Goal: Task Accomplishment & Management: Manage account settings

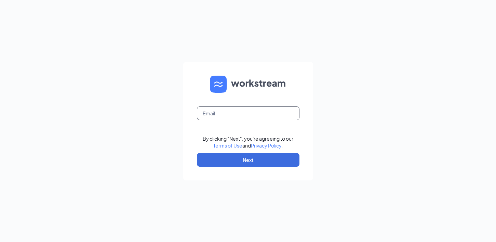
click at [222, 117] on input "text" at bounding box center [248, 113] width 103 height 14
type input "[EMAIL_ADDRESS][DOMAIN_NAME]"
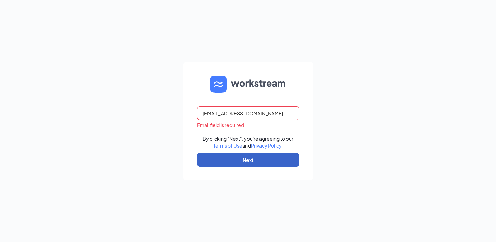
click at [288, 155] on button "Next" at bounding box center [248, 160] width 103 height 14
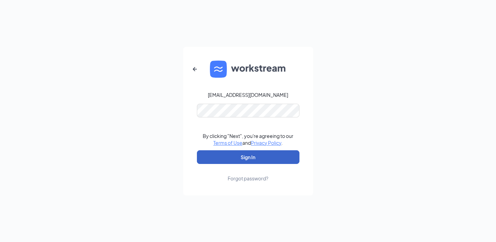
click at [264, 159] on button "Sign In" at bounding box center [248, 157] width 103 height 14
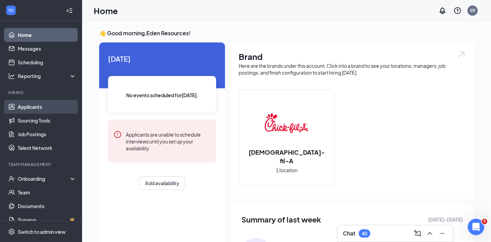
click at [18, 106] on link "Applicants" at bounding box center [47, 107] width 58 height 14
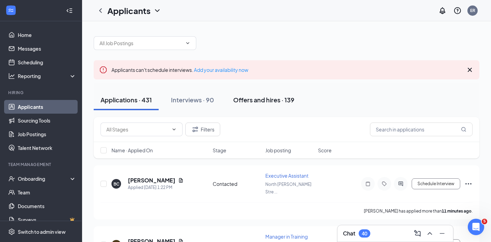
click at [269, 102] on div "Offers and hires · 139" at bounding box center [263, 99] width 61 height 9
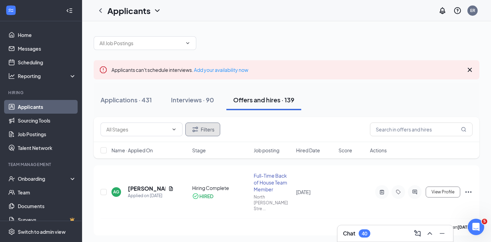
click at [201, 126] on button "Filters" at bounding box center [202, 129] width 35 height 14
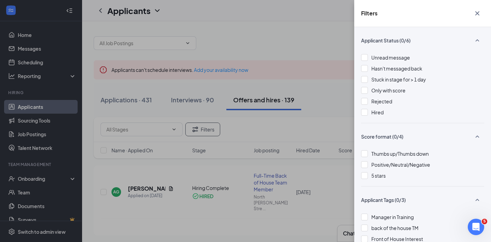
click at [474, 10] on icon "Cross" at bounding box center [477, 13] width 8 height 8
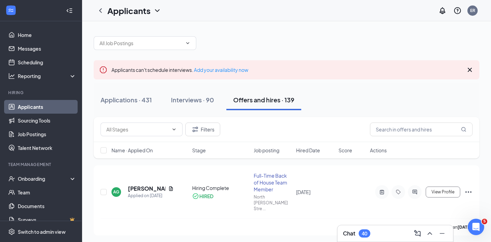
click at [222, 42] on div at bounding box center [287, 39] width 386 height 21
click at [36, 61] on link "Scheduling" at bounding box center [47, 62] width 58 height 14
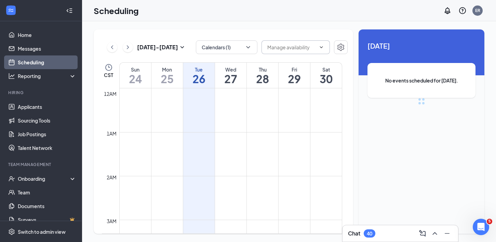
scroll to position [336, 0]
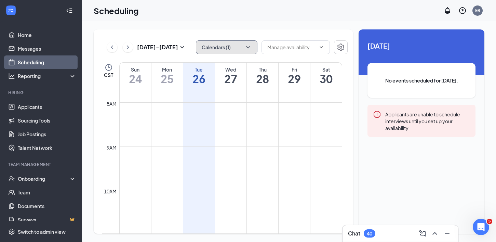
click at [241, 47] on button "Calendars (1)" at bounding box center [227, 47] width 62 height 14
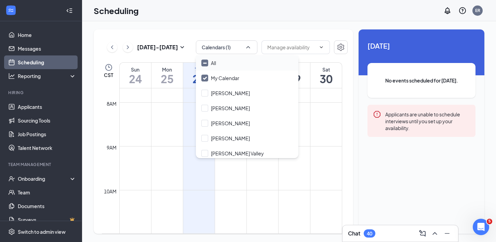
click at [206, 63] on input "All" at bounding box center [208, 63] width 15 height 7
checkbox input "true"
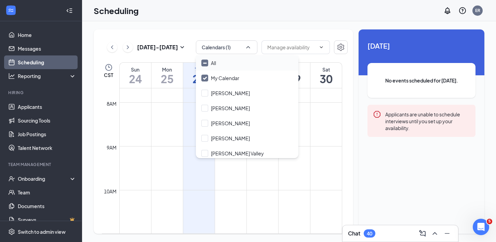
checkbox input "true"
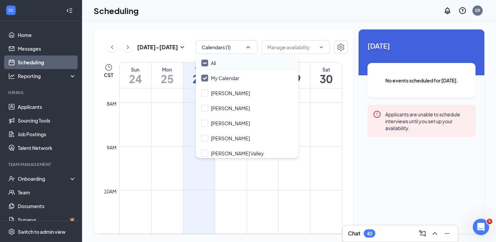
checkbox input "true"
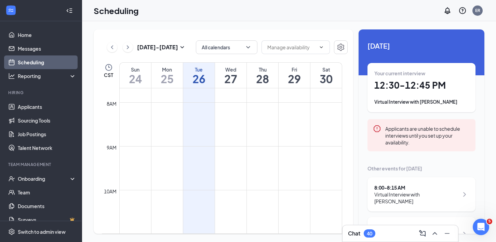
click at [203, 17] on div "Scheduling ER" at bounding box center [289, 10] width 414 height 21
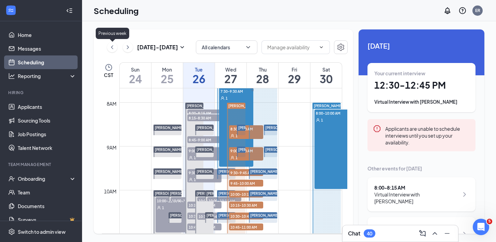
click at [109, 44] on icon "ChevronLeft" at bounding box center [112, 47] width 7 height 8
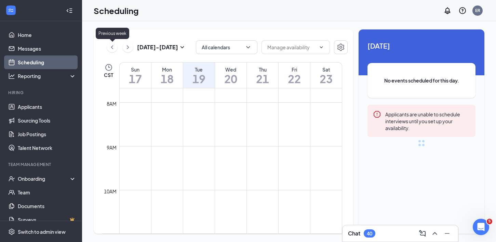
click at [109, 44] on icon "ChevronLeft" at bounding box center [112, 47] width 7 height 8
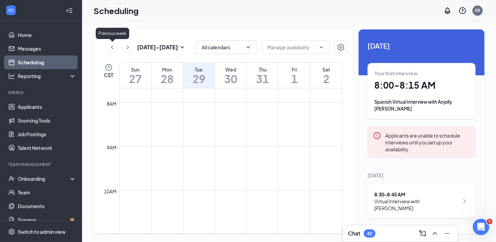
click at [109, 44] on icon "ChevronLeft" at bounding box center [112, 47] width 7 height 8
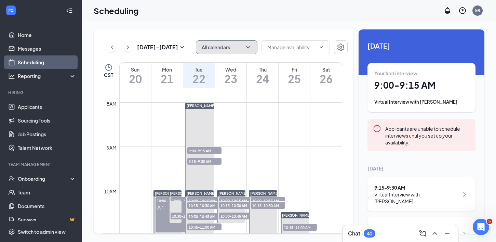
click at [224, 51] on button "All calendars" at bounding box center [227, 47] width 62 height 14
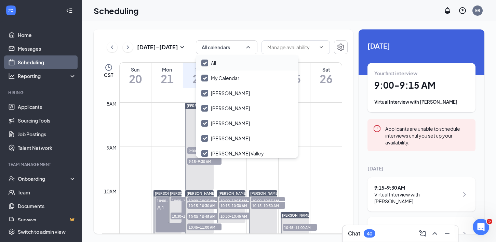
click at [220, 67] on div "All" at bounding box center [247, 62] width 103 height 15
checkbox input "false"
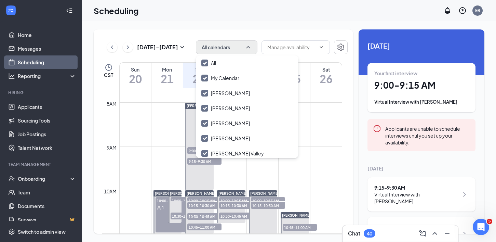
checkbox input "false"
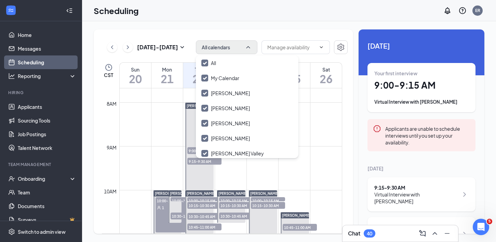
checkbox input "false"
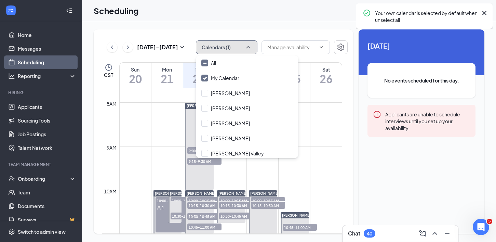
click at [220, 47] on button "Calendars (1)" at bounding box center [227, 47] width 62 height 14
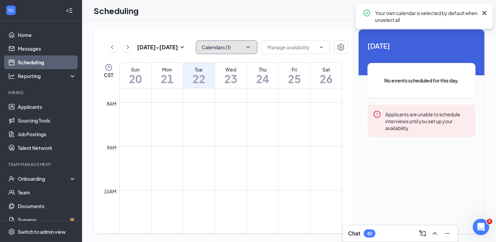
click at [222, 49] on button "Calendars (1)" at bounding box center [227, 47] width 62 height 14
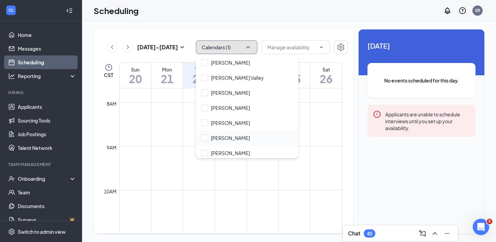
scroll to position [76, 0]
click at [207, 136] on input "[PERSON_NAME]" at bounding box center [225, 137] width 49 height 7
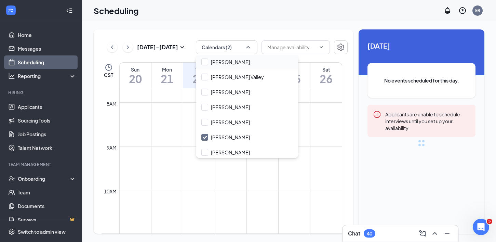
checkbox input "true"
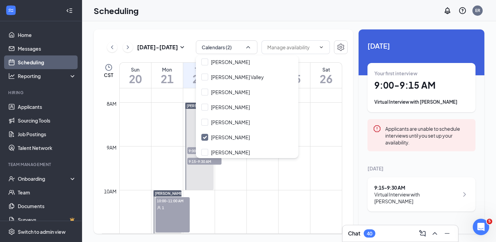
click at [247, 13] on div "Scheduling ER" at bounding box center [289, 10] width 414 height 21
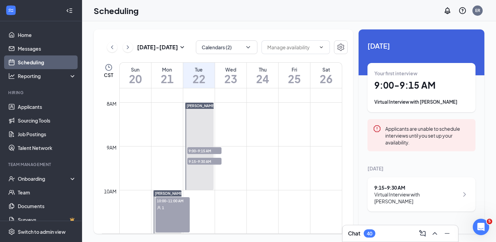
click at [107, 44] on div "[DATE] - [DATE]" at bounding box center [146, 47] width 79 height 14
click at [109, 48] on icon "ChevronLeft" at bounding box center [112, 47] width 7 height 8
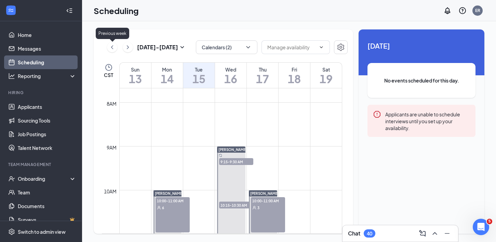
click at [109, 48] on icon "ChevronLeft" at bounding box center [112, 47] width 7 height 8
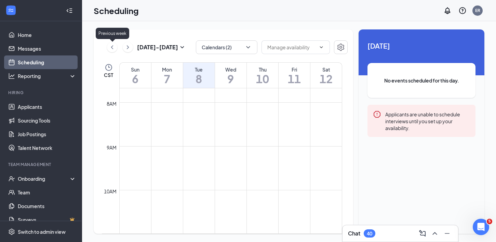
click at [109, 48] on icon "ChevronLeft" at bounding box center [112, 47] width 7 height 8
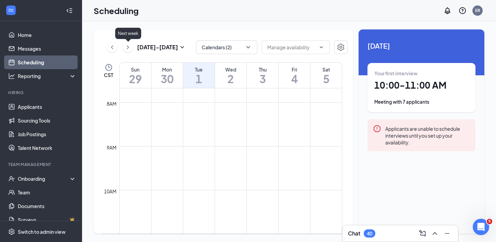
click at [127, 44] on icon "ChevronRight" at bounding box center [127, 47] width 7 height 8
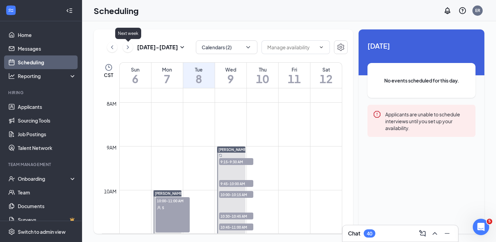
click at [127, 44] on icon "ChevronRight" at bounding box center [127, 47] width 7 height 8
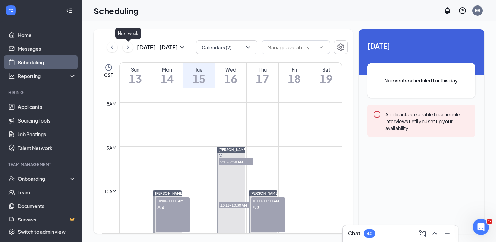
click at [127, 44] on icon "ChevronRight" at bounding box center [127, 47] width 7 height 8
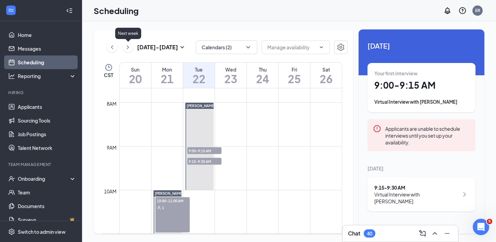
click at [127, 44] on icon "ChevronRight" at bounding box center [127, 47] width 7 height 8
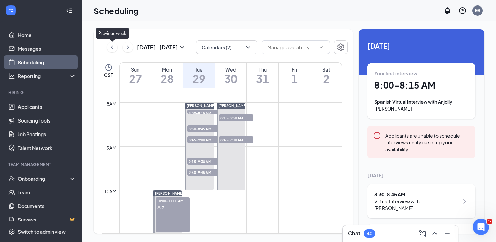
click at [110, 45] on icon "ChevronLeft" at bounding box center [112, 47] width 7 height 8
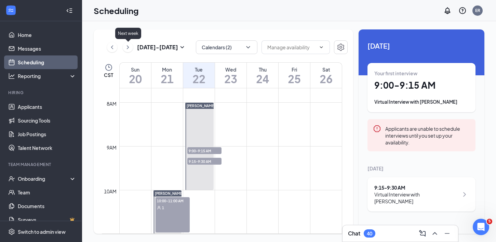
click at [131, 43] on icon "ChevronRight" at bounding box center [127, 47] width 7 height 8
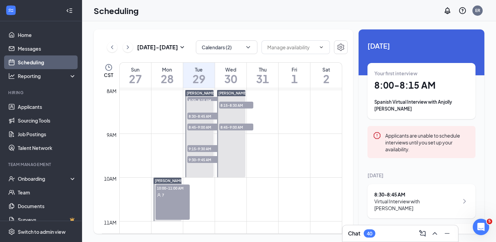
scroll to position [354, 0]
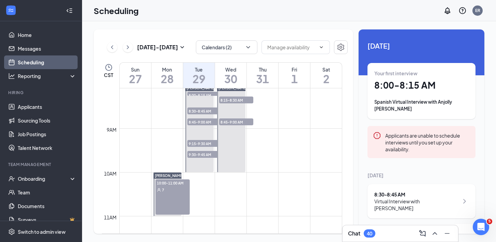
click at [171, 179] on span "10:00-11:00 AM" at bounding box center [173, 182] width 34 height 7
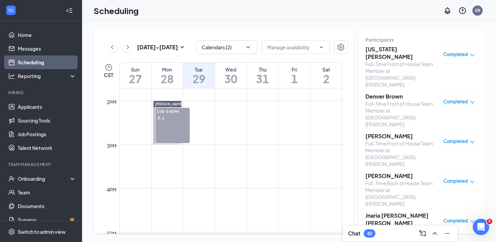
scroll to position [607, 0]
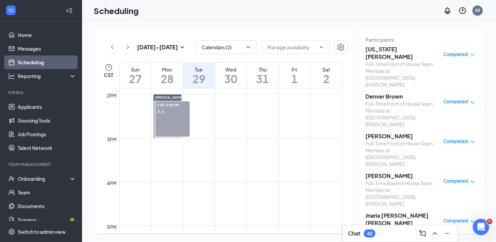
click at [169, 127] on div "2:00-3:00 PM 4" at bounding box center [173, 118] width 34 height 35
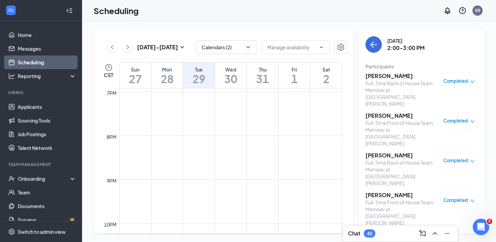
scroll to position [906, 0]
click at [130, 47] on icon "ChevronRight" at bounding box center [127, 47] width 7 height 8
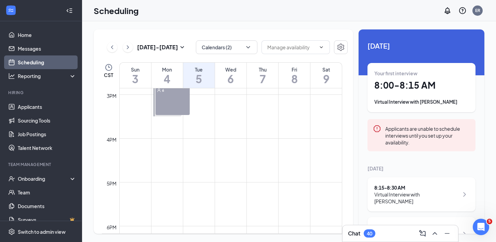
scroll to position [651, 0]
click at [186, 101] on div "2:30-3:30 PM 6" at bounding box center [173, 96] width 34 height 35
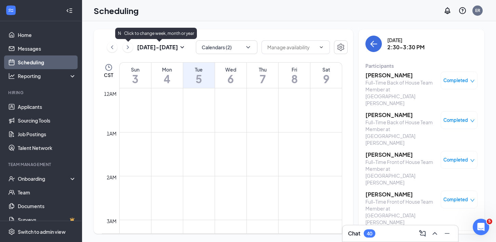
click at [128, 48] on icon "ChevronRight" at bounding box center [127, 47] width 7 height 8
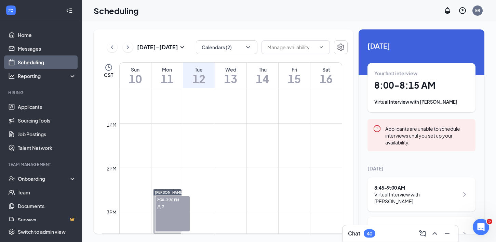
scroll to position [662, 0]
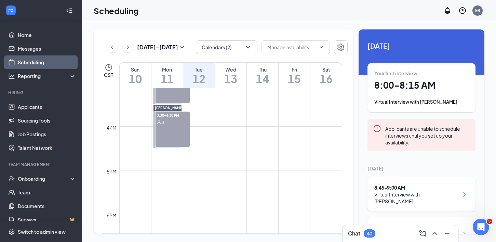
click at [170, 95] on div "2:30-3:30 PM 7" at bounding box center [173, 85] width 34 height 35
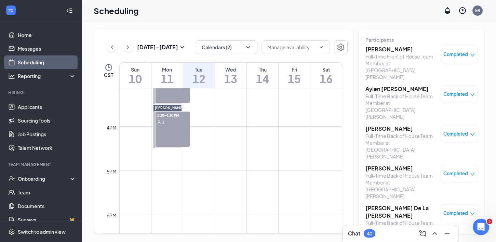
scroll to position [34, 0]
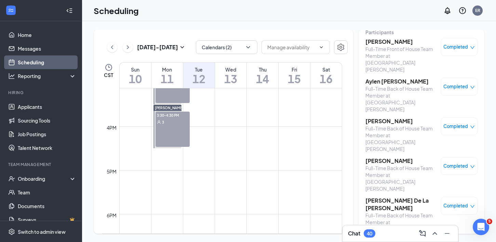
click at [181, 130] on div "3:30-4:30 PM 3" at bounding box center [173, 128] width 34 height 35
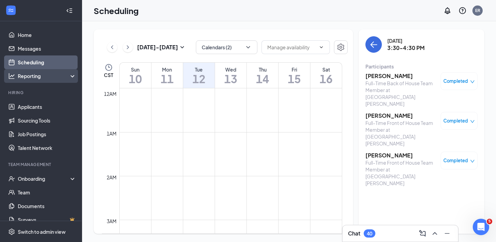
click at [37, 70] on div "Reporting" at bounding box center [41, 76] width 82 height 14
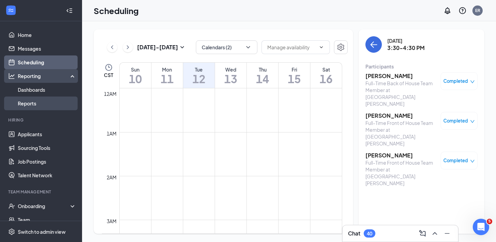
click at [43, 102] on link "Reports" at bounding box center [47, 103] width 58 height 14
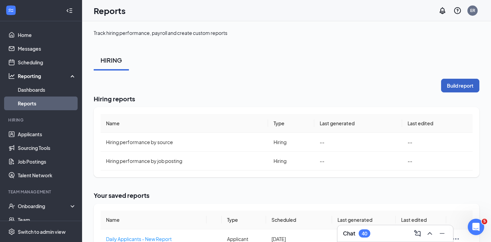
click at [462, 83] on button "Build report" at bounding box center [460, 86] width 38 height 14
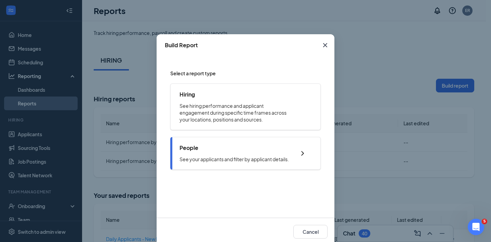
click at [260, 154] on div "People See your applicants and filter by applicant details." at bounding box center [234, 153] width 109 height 18
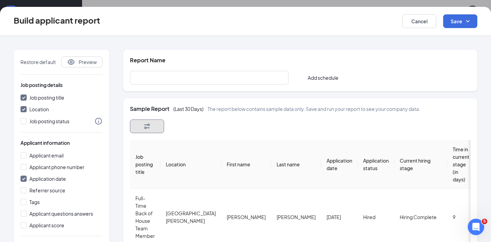
click at [158, 132] on button "button" at bounding box center [147, 126] width 34 height 14
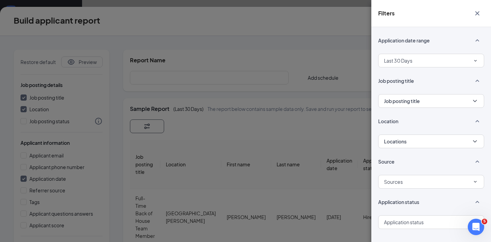
click at [215, 114] on div "Filters Application date range Last 30 Days Job posting title Job posting title…" at bounding box center [245, 121] width 491 height 242
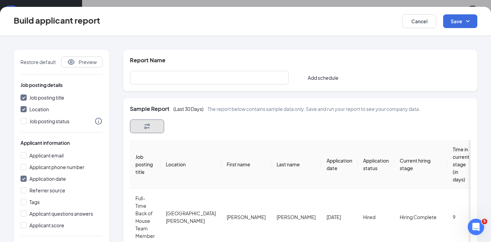
click at [154, 122] on button "button" at bounding box center [147, 126] width 34 height 14
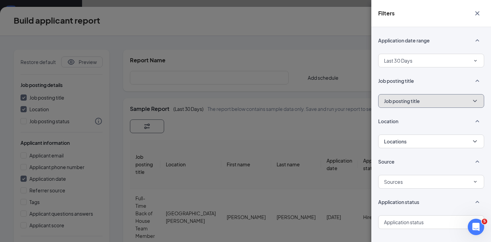
click at [426, 102] on button "Job posting title" at bounding box center [431, 101] width 106 height 14
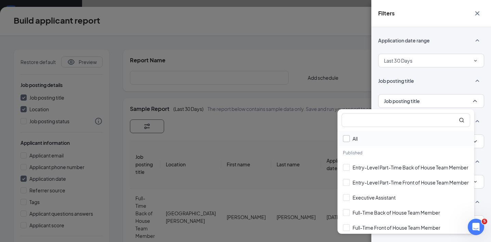
click at [347, 136] on input "All" at bounding box center [350, 138] width 15 height 7
checkbox input "true"
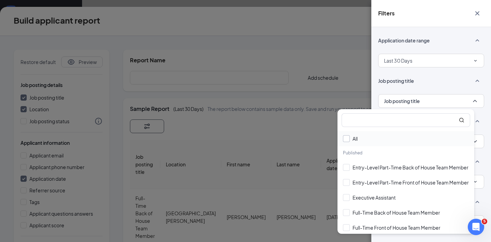
checkbox input "true"
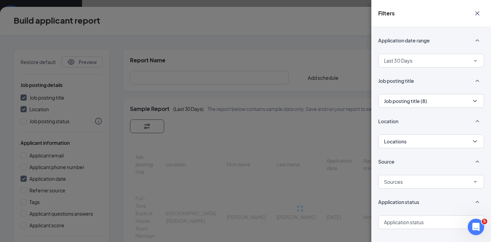
click at [419, 82] on div "Job posting title" at bounding box center [431, 84] width 106 height 20
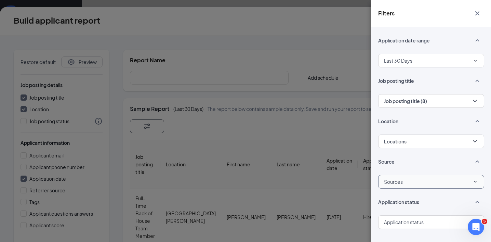
click at [418, 181] on div "Sources" at bounding box center [431, 182] width 94 height 12
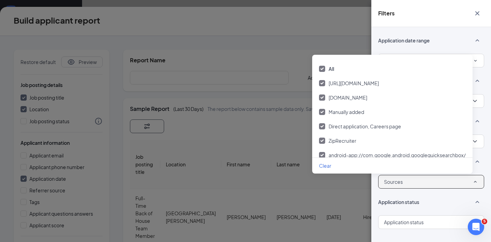
click at [418, 181] on div "Sources" at bounding box center [431, 182] width 94 height 12
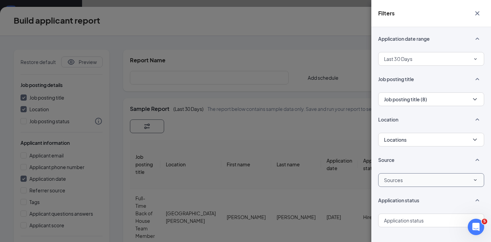
scroll to position [8, 0]
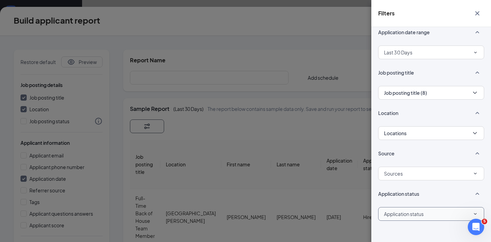
click at [417, 214] on div "Application status" at bounding box center [404, 214] width 40 height 12
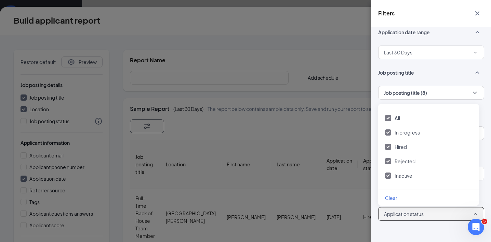
click at [422, 208] on div "Application status" at bounding box center [404, 214] width 40 height 12
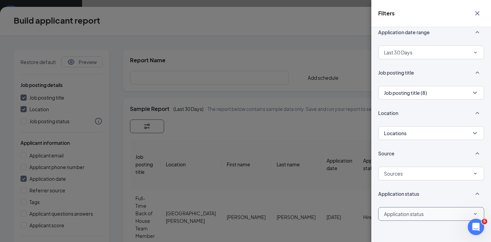
click at [417, 216] on div "Application status" at bounding box center [404, 214] width 40 height 12
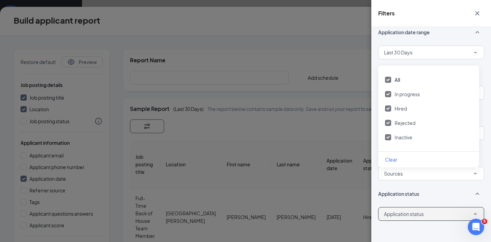
scroll to position [41, 0]
click at [424, 227] on div "Application date range Last 30 Days Job posting title Job posting title (8) Loc…" at bounding box center [431, 134] width 120 height 215
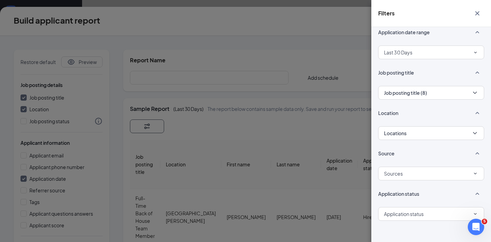
click at [281, 111] on div "Filters Application date range Last 30 Days Job posting title Job posting title…" at bounding box center [245, 121] width 491 height 242
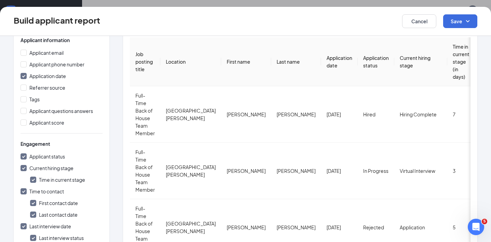
scroll to position [0, 0]
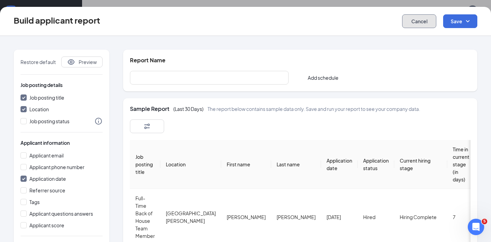
click at [410, 23] on button "Cancel" at bounding box center [419, 21] width 34 height 14
checkbox input "false"
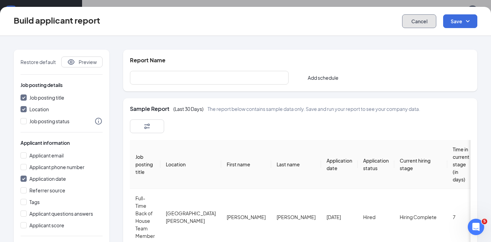
checkbox input "false"
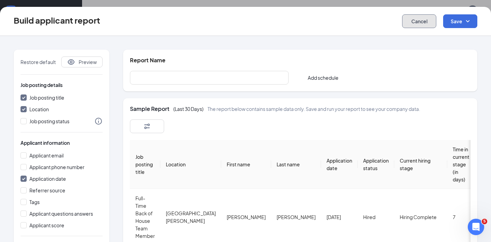
checkbox input "false"
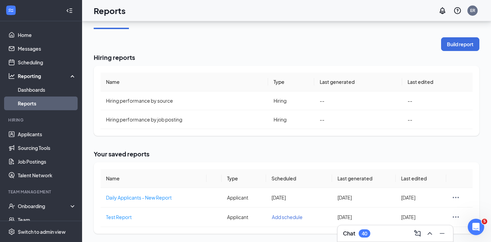
click at [51, 104] on link "Reports" at bounding box center [47, 103] width 58 height 14
click at [52, 102] on link "Reports" at bounding box center [47, 103] width 58 height 14
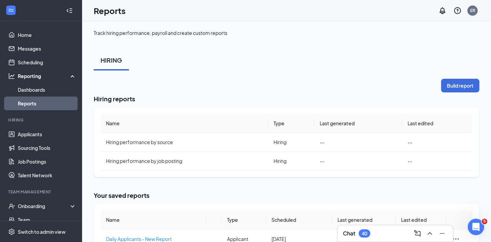
click at [38, 100] on link "Reports" at bounding box center [47, 103] width 58 height 14
click at [37, 88] on link "Dashboards" at bounding box center [47, 90] width 58 height 14
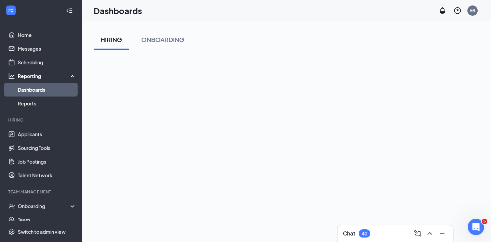
click at [109, 39] on div "HIRING" at bounding box center [112, 39] width 22 height 9
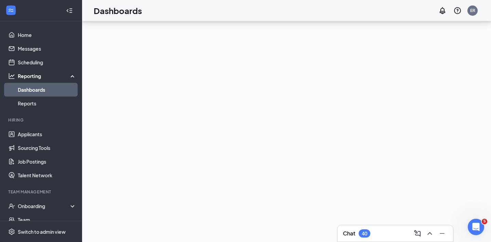
scroll to position [66, 0]
click at [29, 234] on div "Switch to admin view" at bounding box center [42, 231] width 48 height 7
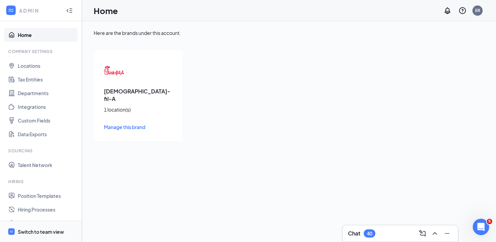
click at [29, 228] on div "Switch to team view" at bounding box center [41, 231] width 46 height 7
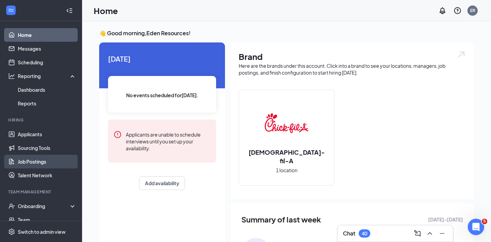
click at [26, 163] on link "Job Postings" at bounding box center [47, 162] width 58 height 14
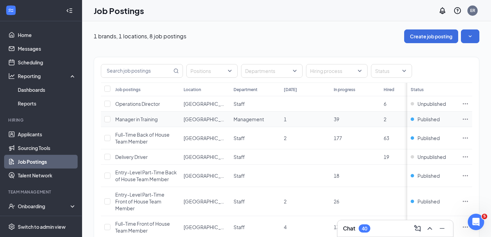
click at [469, 118] on icon "Ellipses" at bounding box center [465, 119] width 7 height 7
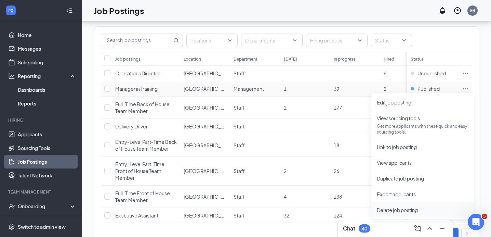
scroll to position [38, 0]
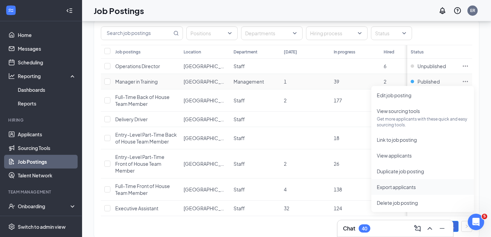
click at [413, 188] on span "Export applicants" at bounding box center [396, 187] width 39 height 6
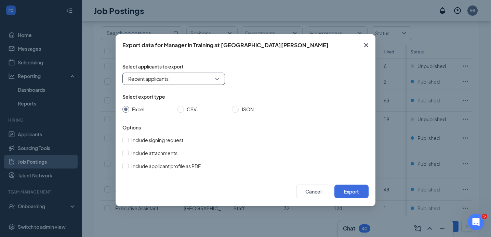
click at [208, 78] on span "Recent applicants" at bounding box center [173, 79] width 91 height 10
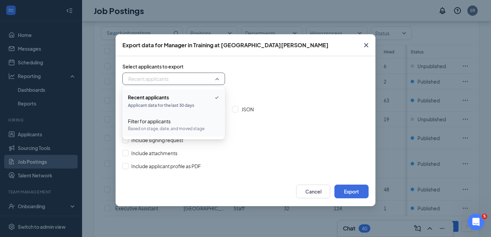
click at [193, 122] on div "Filter for applicants" at bounding box center [174, 121] width 92 height 8
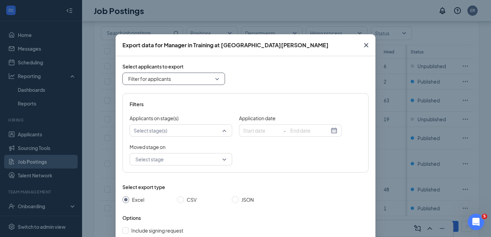
click at [194, 128] on div at bounding box center [177, 130] width 92 height 8
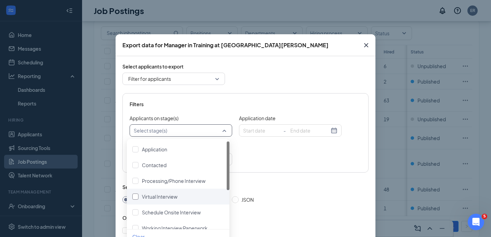
click at [189, 194] on div "Virtual Interview" at bounding box center [178, 197] width 92 height 8
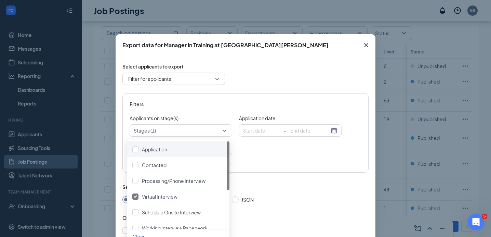
click at [254, 102] on div "Filters Applicants on stage(s) Stages (1) Application date - Moved stage on Sel…" at bounding box center [245, 132] width 246 height 79
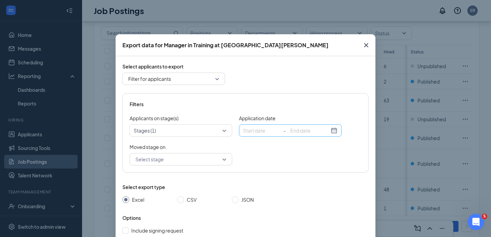
click at [264, 124] on div "-" at bounding box center [290, 130] width 103 height 12
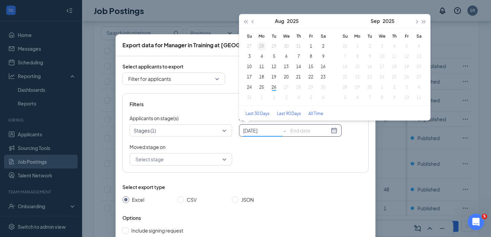
type input "[DATE]"
click at [261, 44] on div "28" at bounding box center [262, 46] width 8 height 8
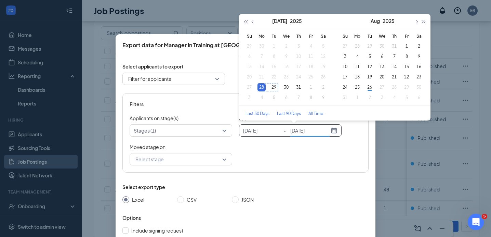
type input "[DATE]"
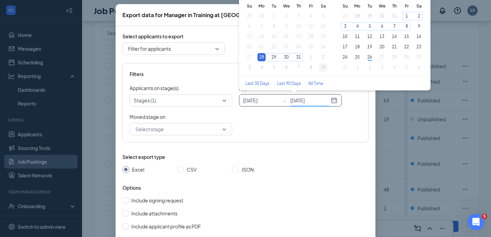
type input "[DATE]"
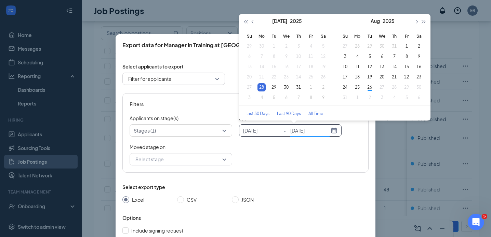
type input "[DATE]"
click at [356, 85] on div "25" at bounding box center [357, 87] width 8 height 8
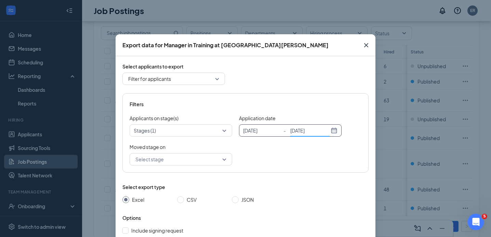
click at [226, 160] on div "Select stage" at bounding box center [181, 159] width 103 height 12
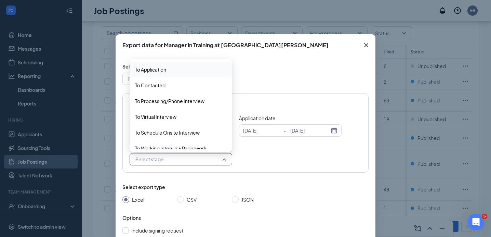
click at [246, 152] on div "Moved stage on Select stage 4066424 4066423 To Application To Contacted To Proc…" at bounding box center [246, 154] width 232 height 22
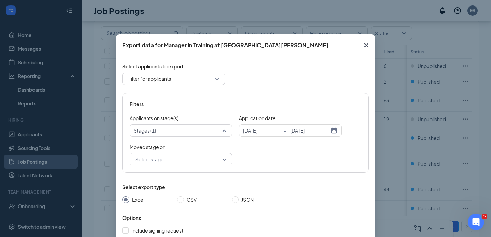
click at [178, 134] on div "Stages (1)" at bounding box center [181, 130] width 103 height 12
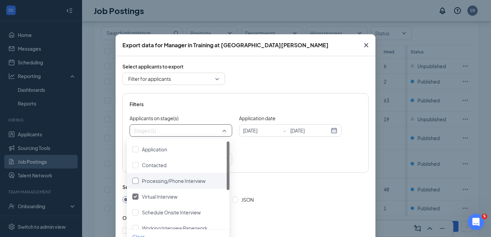
click at [187, 178] on span "Processing/Phone Interview" at bounding box center [174, 181] width 64 height 6
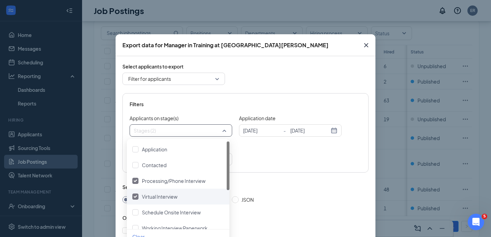
click at [134, 194] on div at bounding box center [135, 196] width 6 height 6
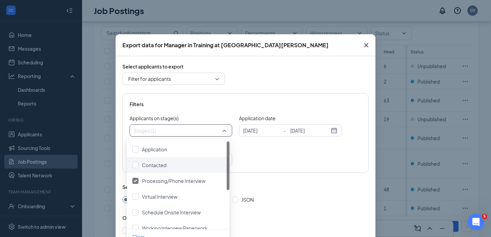
click at [238, 149] on div "Moved stage on Select stage 4066424 4066423 To Application To Contacted To Proc…" at bounding box center [246, 154] width 232 height 22
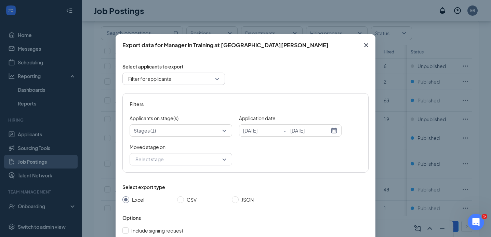
click at [200, 159] on input "search" at bounding box center [179, 159] width 90 height 12
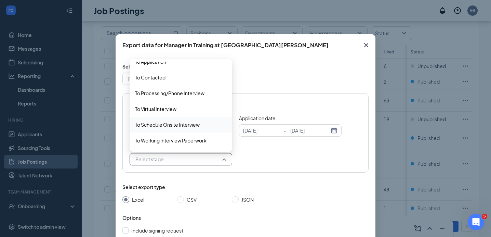
scroll to position [9, 0]
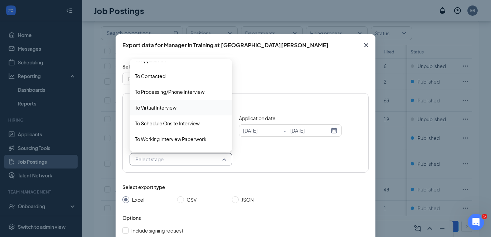
click at [180, 105] on span "To Virtual Interview" at bounding box center [181, 108] width 92 height 8
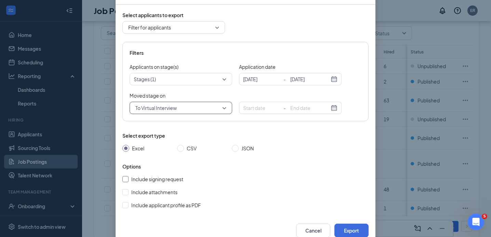
scroll to position [56, 0]
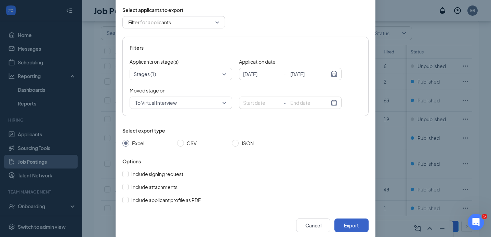
click at [350, 225] on button "Export" at bounding box center [351, 225] width 34 height 14
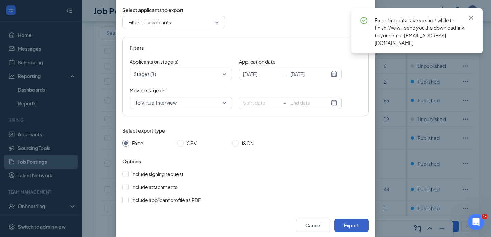
scroll to position [34, 0]
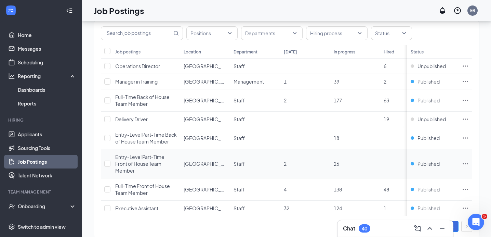
click at [350, 158] on td "26" at bounding box center [355, 163] width 50 height 29
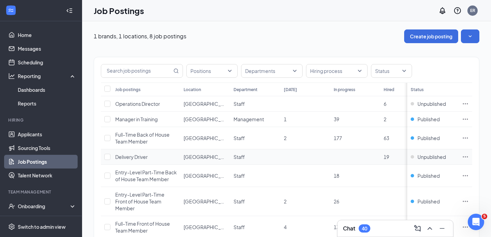
scroll to position [15, 0]
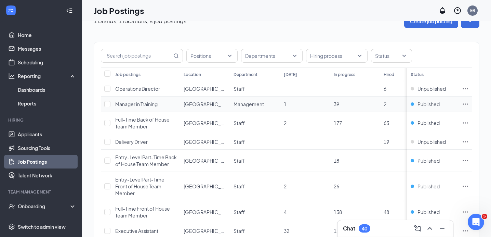
click at [469, 102] on icon "Ellipses" at bounding box center [465, 104] width 7 height 7
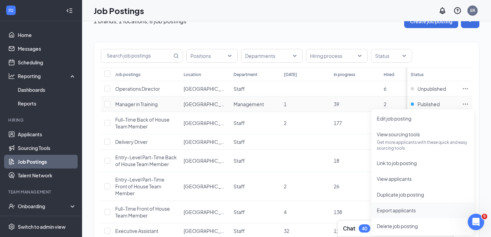
click at [401, 204] on li "Export applicants" at bounding box center [422, 210] width 103 height 16
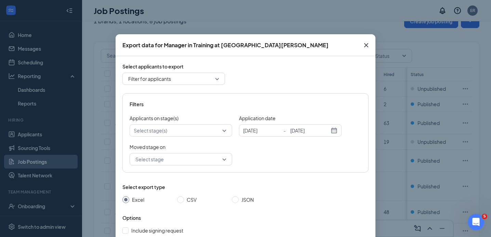
click at [196, 79] on span "Filter for applicants" at bounding box center [173, 79] width 91 height 10
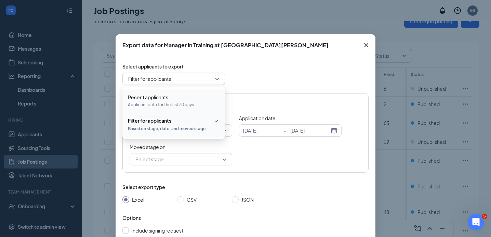
click at [266, 79] on div "Filter for applicants all filter Recent applicants Applicant data for the last …" at bounding box center [245, 79] width 246 height 12
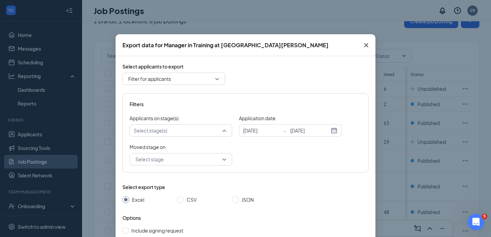
click at [191, 130] on div at bounding box center [177, 130] width 92 height 8
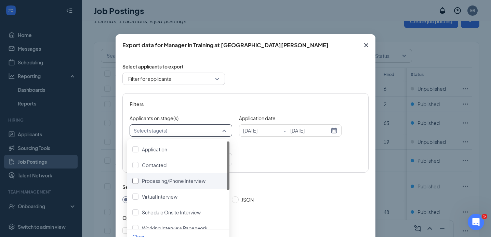
click at [168, 179] on span "Processing/Phone Interview" at bounding box center [174, 181] width 64 height 6
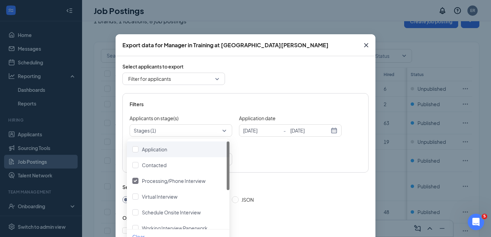
click at [253, 89] on div "Select applicants to export Filter for applicants all filter Recent applicants …" at bounding box center [245, 161] width 246 height 197
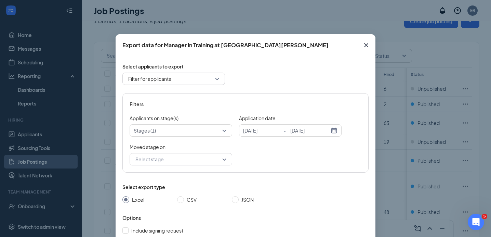
click at [188, 156] on input "search" at bounding box center [179, 159] width 90 height 12
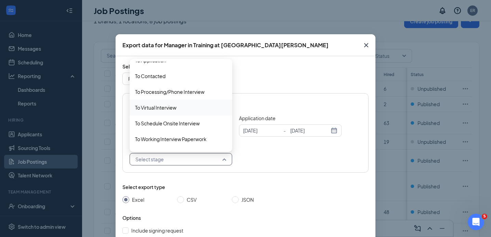
click at [170, 108] on span "To Virtual Interview" at bounding box center [155, 108] width 41 height 8
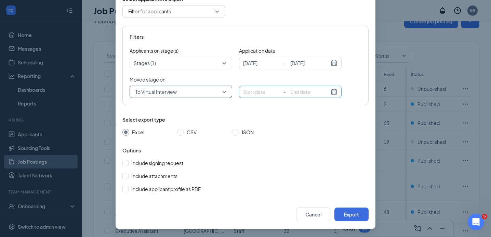
scroll to position [68, 0]
click at [180, 130] on input "CSV" at bounding box center [180, 131] width 7 height 7
radio input "true"
radio input "false"
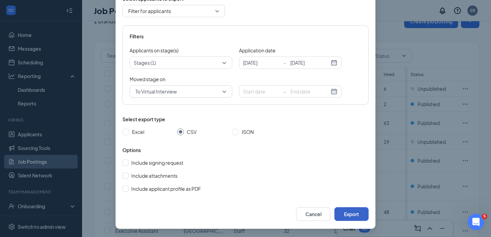
click at [339, 208] on button "Export" at bounding box center [351, 214] width 34 height 14
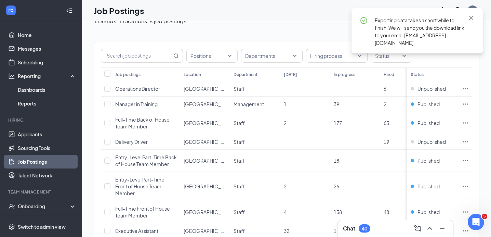
scroll to position [34, 0]
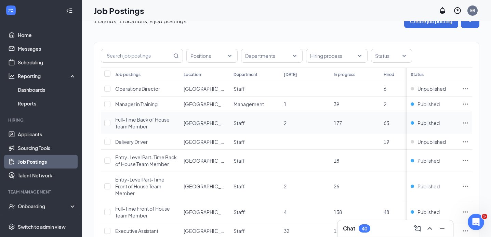
click at [469, 121] on icon "Ellipses" at bounding box center [465, 122] width 7 height 7
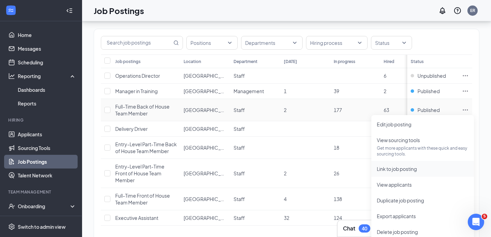
scroll to position [39, 0]
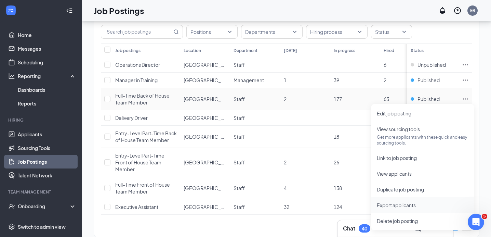
click at [399, 207] on span "Export applicants" at bounding box center [396, 205] width 39 height 6
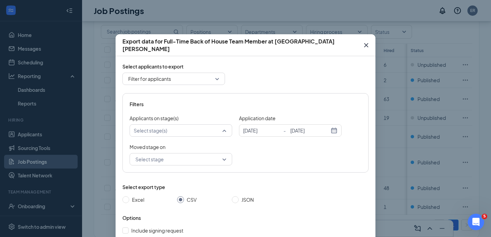
click at [207, 130] on div at bounding box center [177, 130] width 92 height 8
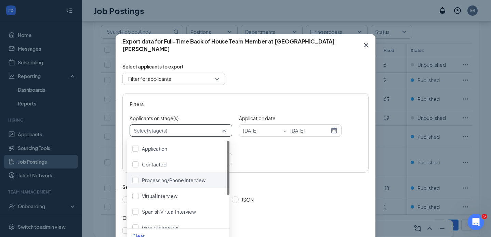
click at [189, 184] on div "Processing/Phone Interview" at bounding box center [178, 180] width 103 height 16
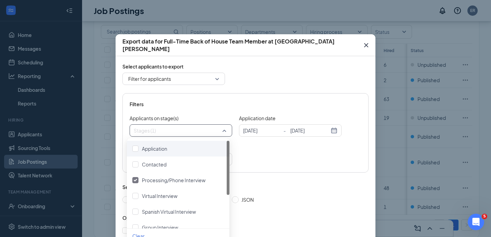
click at [275, 154] on div "Moved stage on Select stage 4066425 4066428 4066427 To Application To Contacted…" at bounding box center [246, 154] width 232 height 22
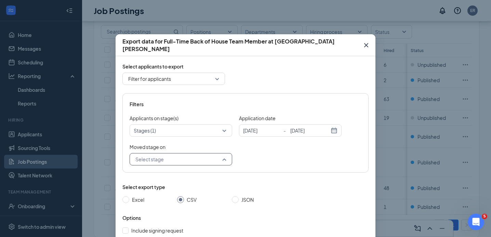
click at [157, 158] on input "search" at bounding box center [179, 159] width 90 height 12
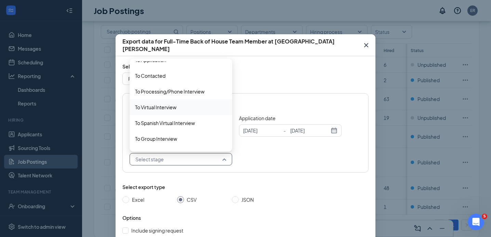
click at [166, 105] on span "To Virtual Interview" at bounding box center [155, 107] width 41 height 8
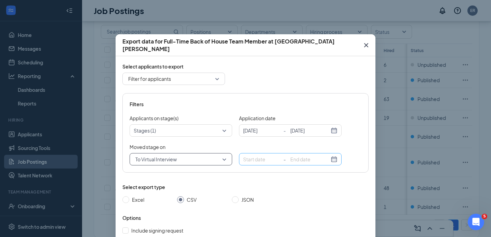
click at [264, 159] on input at bounding box center [262, 159] width 39 height 8
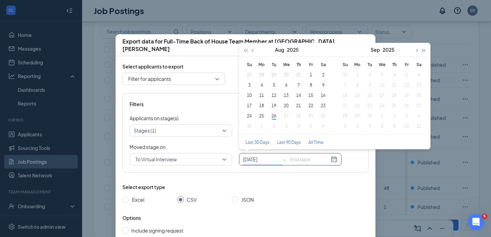
type input "[DATE]"
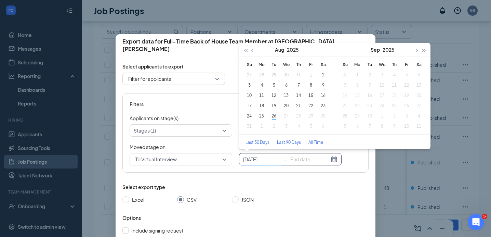
click at [262, 74] on div "28" at bounding box center [262, 75] width 8 height 8
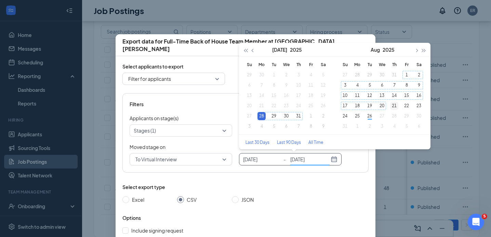
type input "[DATE]"
click at [355, 117] on div "25" at bounding box center [357, 116] width 8 height 8
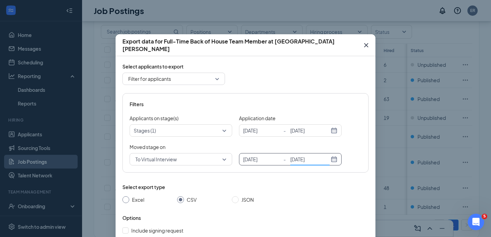
click at [122, 200] on input "Excel" at bounding box center [125, 199] width 7 height 7
radio input "true"
radio input "false"
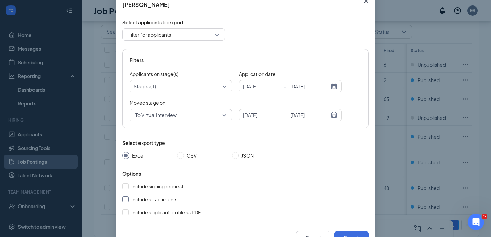
scroll to position [57, 0]
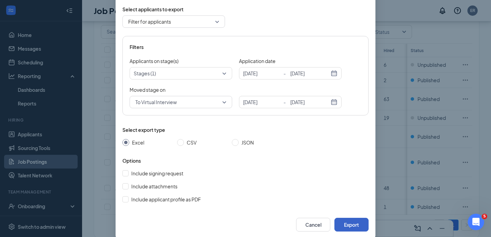
click at [344, 225] on button "Export" at bounding box center [351, 225] width 34 height 14
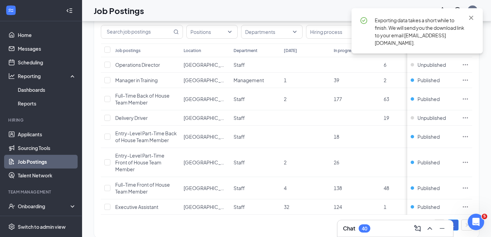
scroll to position [34, 0]
click at [420, 35] on div "Exporting data takes a short while to finish. We will send you the download lin…" at bounding box center [420, 31] width 91 height 30
click at [468, 15] on icon "Cross" at bounding box center [471, 18] width 8 height 8
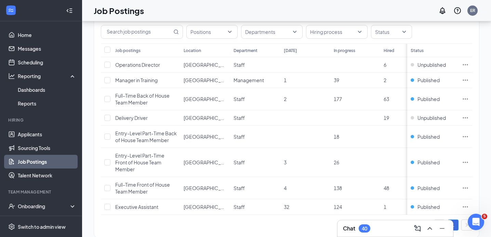
click at [471, 8] on div "ER" at bounding box center [458, 11] width 44 height 14
click at [475, 8] on div "ER" at bounding box center [473, 10] width 10 height 10
click at [385, 13] on div "Job Postings ER" at bounding box center [286, 10] width 409 height 21
click at [469, 79] on icon "Ellipses" at bounding box center [465, 80] width 7 height 7
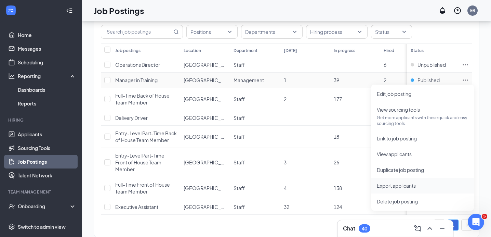
click at [425, 182] on span "Export applicants" at bounding box center [423, 186] width 92 height 8
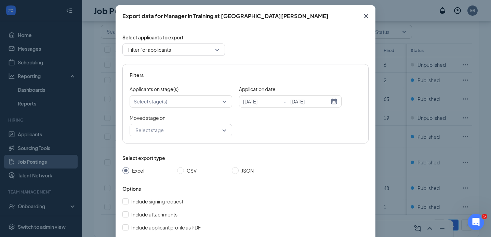
scroll to position [44, 0]
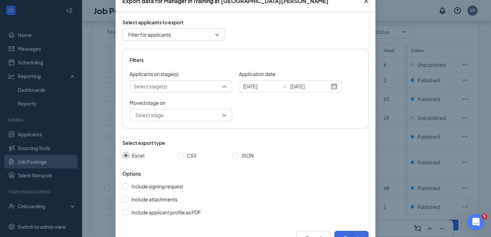
click at [216, 86] on div at bounding box center [177, 86] width 92 height 8
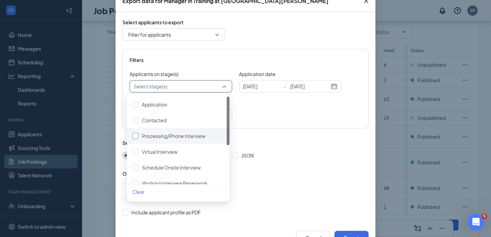
click at [210, 139] on div "Processing/Phone Interview" at bounding box center [178, 136] width 92 height 8
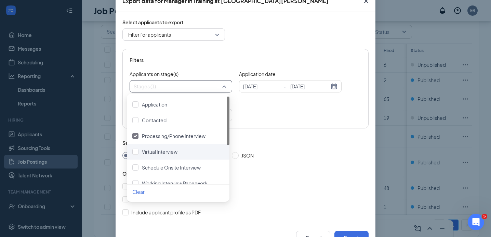
click at [166, 145] on div "Virtual Interview" at bounding box center [178, 152] width 103 height 16
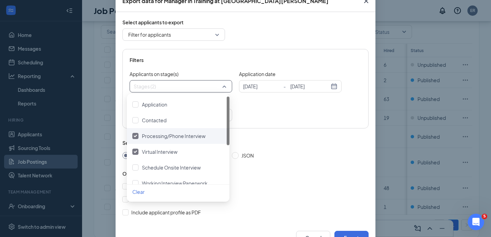
click at [262, 108] on div "Moved stage on Select stage 3943788 4047956 4050097 To Application To Contacted…" at bounding box center [246, 110] width 232 height 22
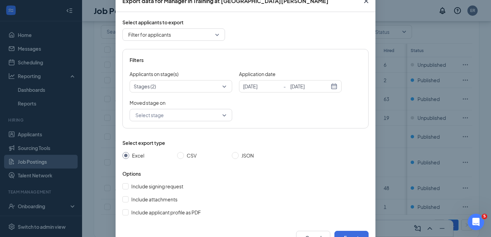
click at [216, 116] on input "search" at bounding box center [179, 115] width 90 height 12
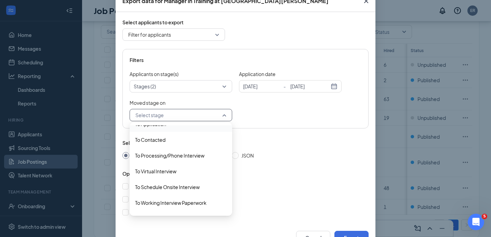
click at [214, 83] on div at bounding box center [177, 86] width 92 height 8
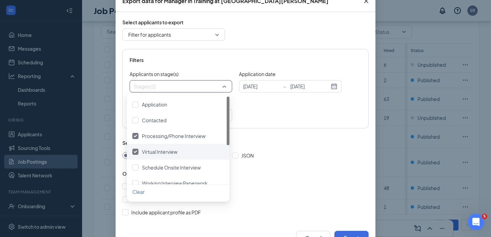
click at [136, 147] on div "Virtual Interview" at bounding box center [178, 152] width 103 height 16
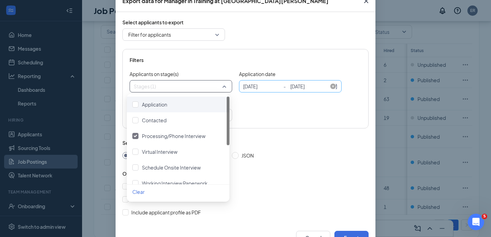
click at [263, 89] on input "[DATE]" at bounding box center [262, 86] width 39 height 8
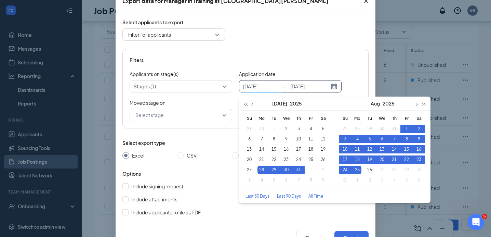
click at [253, 55] on div "Filters Applicants on stage(s) Stages (1) Application date [DATE] - [DATE] [DAT…" at bounding box center [245, 88] width 246 height 79
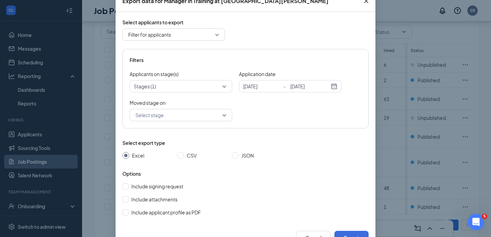
click at [191, 112] on input "search" at bounding box center [179, 115] width 90 height 12
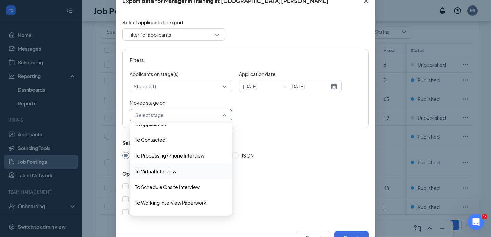
click at [163, 175] on div "To Virtual Interview" at bounding box center [181, 171] width 103 height 16
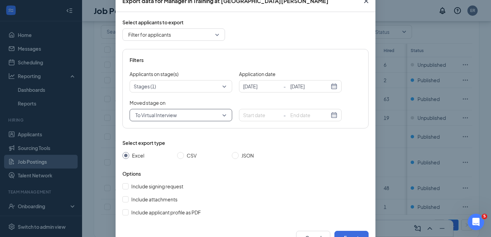
click at [303, 55] on div "Filters Applicants on stage(s) Stages (1) Application date [DATE] - [DATE] [DAT…" at bounding box center [245, 88] width 246 height 79
click at [267, 116] on input at bounding box center [262, 115] width 39 height 8
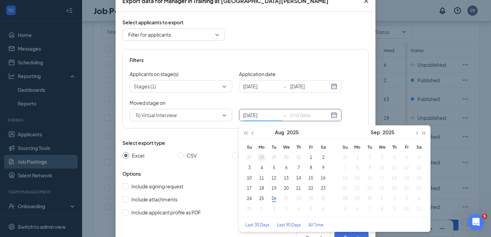
type input "[DATE]"
click at [262, 154] on div "28" at bounding box center [262, 157] width 8 height 8
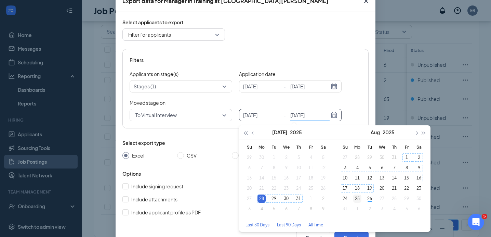
type input "[DATE]"
click at [359, 195] on td "25" at bounding box center [357, 198] width 12 height 10
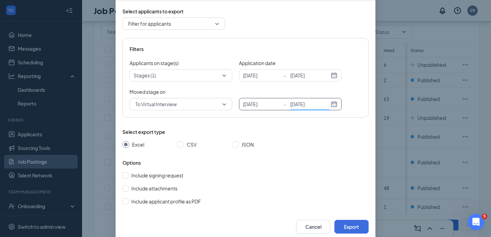
scroll to position [56, 0]
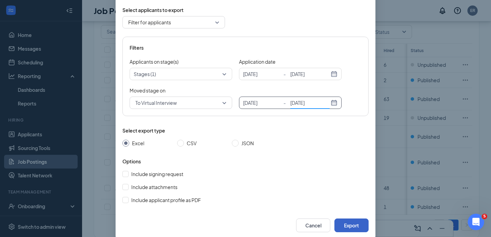
click at [340, 225] on button "Export" at bounding box center [351, 225] width 34 height 14
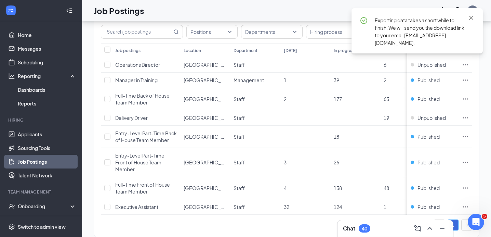
scroll to position [34, 0]
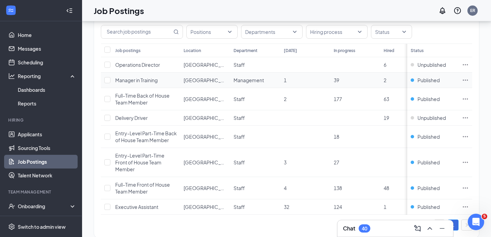
click at [467, 79] on icon "Ellipses" at bounding box center [465, 80] width 7 height 7
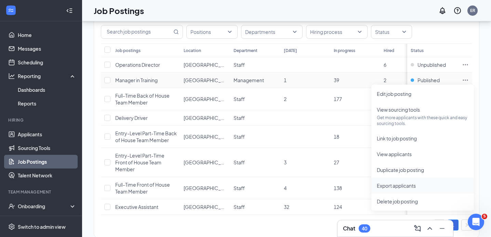
click at [399, 180] on li "Export applicants" at bounding box center [422, 186] width 103 height 16
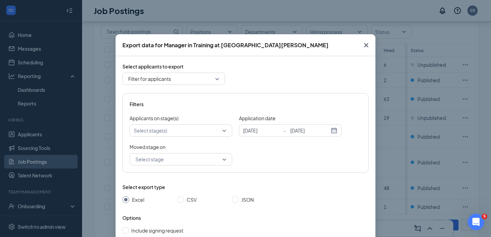
click at [196, 130] on div at bounding box center [177, 130] width 92 height 8
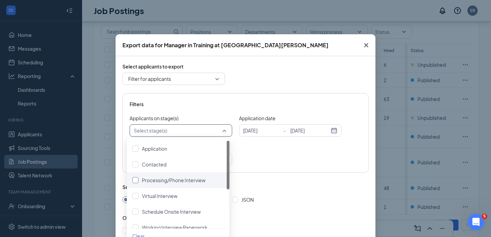
click at [184, 183] on div "Processing/Phone Interview" at bounding box center [174, 180] width 64 height 8
drag, startPoint x: 238, startPoint y: 168, endPoint x: 201, endPoint y: 158, distance: 37.7
click at [238, 168] on div "Filters Applicants on stage(s) Stages (1) Application date [DATE] - [DATE] [DAT…" at bounding box center [245, 132] width 246 height 79
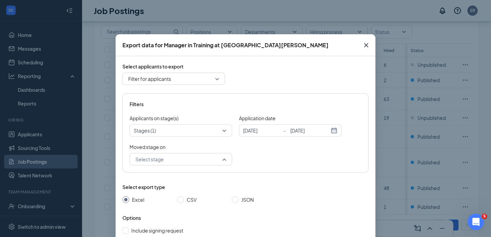
click at [180, 158] on input "search" at bounding box center [179, 159] width 90 height 12
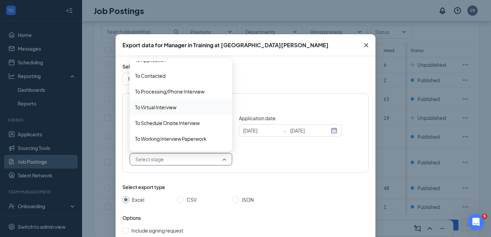
click at [171, 102] on div "To Virtual Interview" at bounding box center [181, 107] width 103 height 16
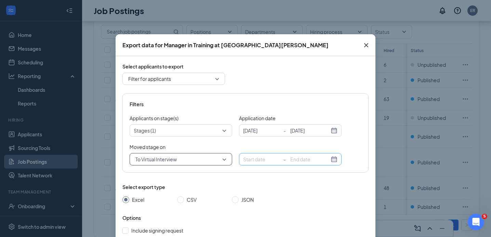
click at [261, 159] on input at bounding box center [262, 159] width 39 height 8
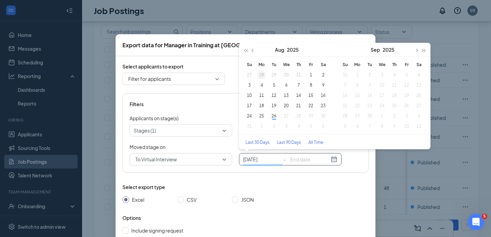
type input "[DATE]"
click at [260, 77] on div "28" at bounding box center [262, 75] width 8 height 8
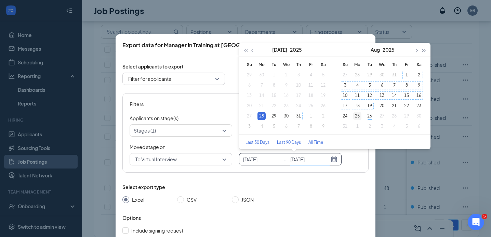
type input "[DATE]"
click at [354, 116] on div "25" at bounding box center [357, 116] width 8 height 8
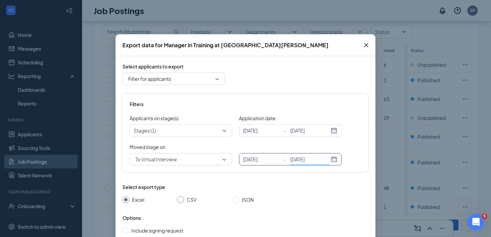
click at [177, 202] on input "CSV" at bounding box center [180, 199] width 7 height 7
radio input "true"
radio input "false"
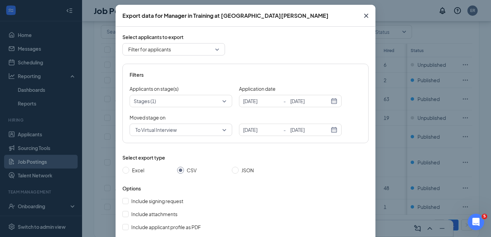
scroll to position [68, 0]
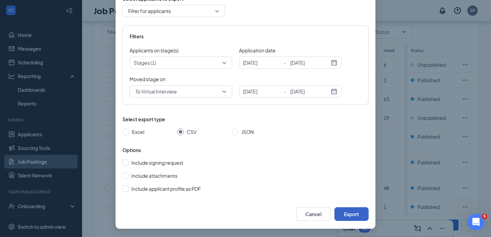
click at [352, 210] on button "Export" at bounding box center [351, 214] width 34 height 14
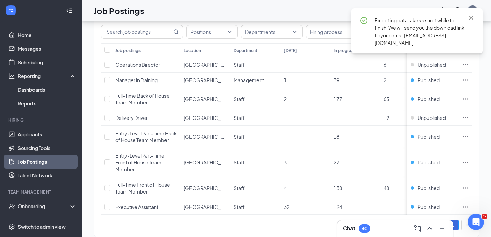
scroll to position [34, 0]
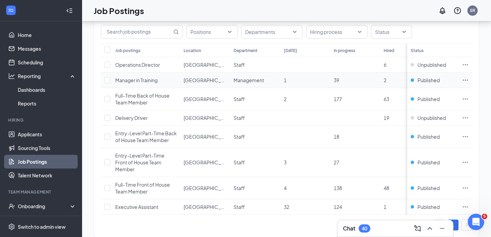
click at [469, 79] on icon "Ellipses" at bounding box center [465, 80] width 7 height 7
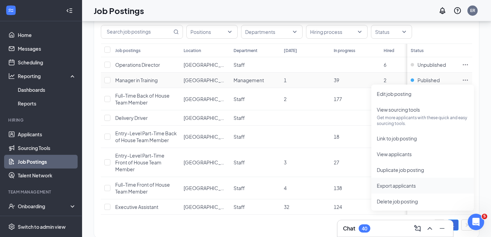
click at [399, 182] on span "Export applicants" at bounding box center [396, 185] width 39 height 6
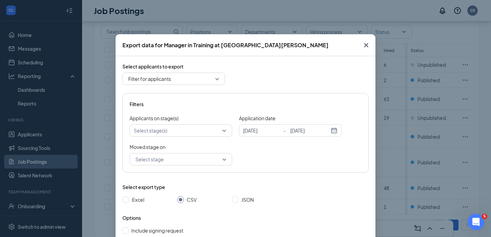
click at [194, 131] on div at bounding box center [177, 130] width 92 height 8
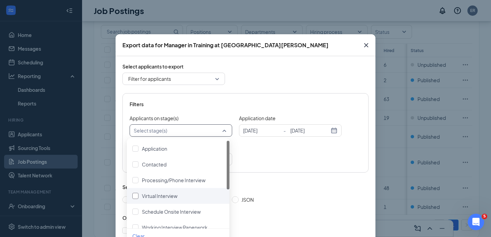
click at [178, 194] on div "Virtual Interview" at bounding box center [178, 196] width 92 height 8
click at [159, 198] on div "Virtual Interview" at bounding box center [160, 196] width 36 height 8
click at [157, 193] on span "Virtual Interview" at bounding box center [160, 196] width 36 height 6
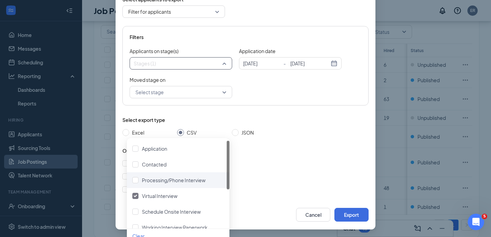
scroll to position [68, 0]
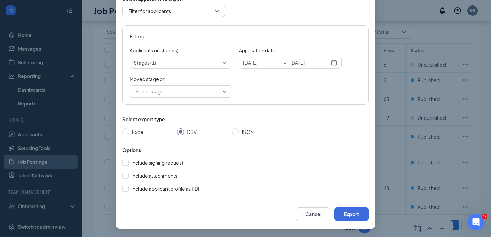
click at [273, 106] on div "Select applicants to export Filter for applicants all filter Recent applicants …" at bounding box center [245, 93] width 246 height 197
click at [228, 130] on div "Excel CSV JSON" at bounding box center [190, 132] width 137 height 8
click at [235, 130] on input "JSON" at bounding box center [235, 131] width 7 height 7
radio input "true"
radio input "false"
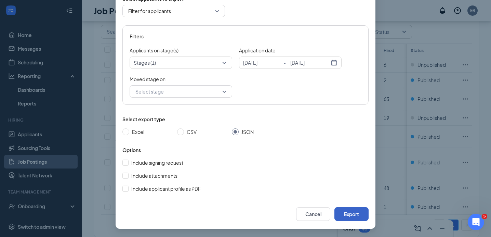
click at [338, 207] on button "Export" at bounding box center [351, 214] width 34 height 14
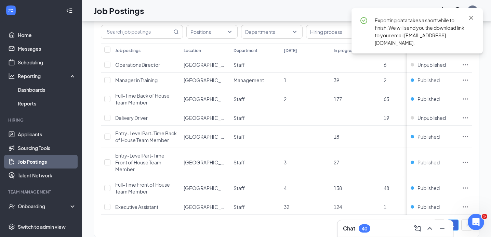
scroll to position [34, 0]
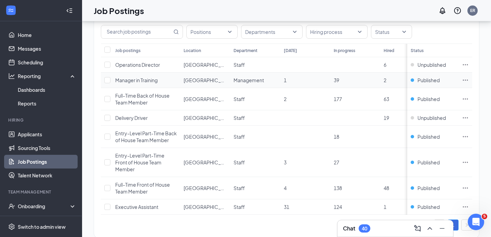
click at [468, 79] on icon "Ellipses" at bounding box center [465, 80] width 7 height 7
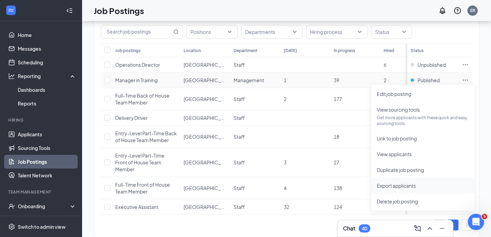
click at [391, 188] on span "Export applicants" at bounding box center [396, 185] width 39 height 6
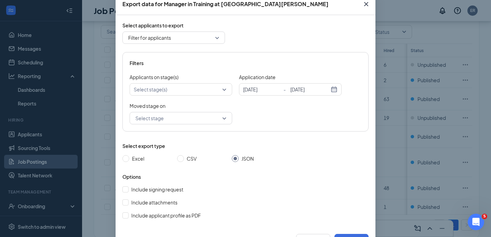
scroll to position [68, 0]
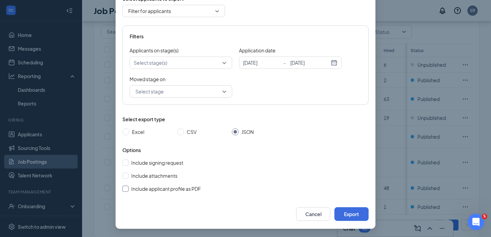
click at [122, 186] on input "Include applicant profile as PDF" at bounding box center [125, 188] width 6 height 6
checkbox input "true"
click at [179, 130] on input "CSV" at bounding box center [180, 131] width 7 height 7
radio input "true"
radio input "false"
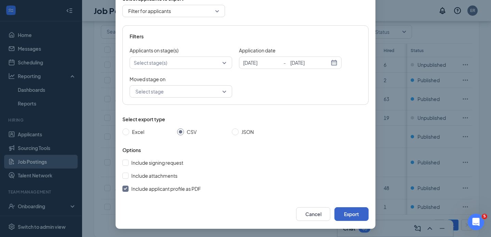
click at [357, 210] on button "Export" at bounding box center [351, 214] width 34 height 14
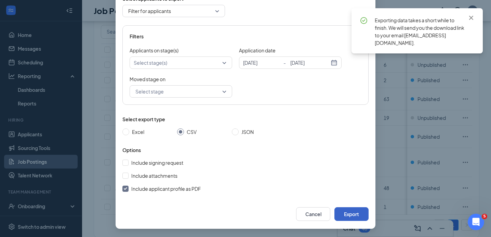
scroll to position [34, 0]
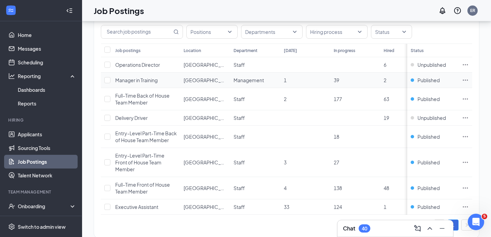
click at [469, 81] on icon "Ellipses" at bounding box center [465, 80] width 7 height 7
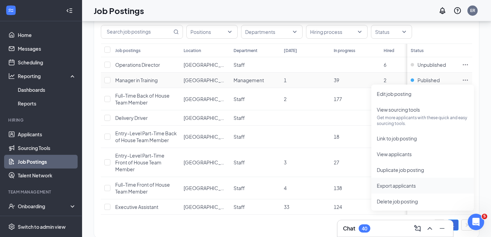
click at [409, 184] on span "Export applicants" at bounding box center [396, 185] width 39 height 6
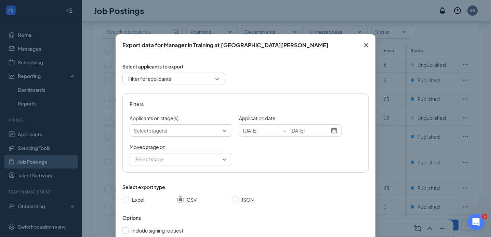
click at [211, 131] on div at bounding box center [177, 130] width 92 height 8
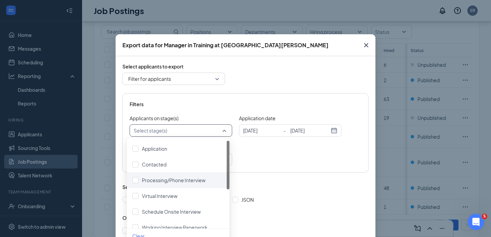
click at [173, 174] on div "Processing/Phone Interview" at bounding box center [178, 180] width 103 height 16
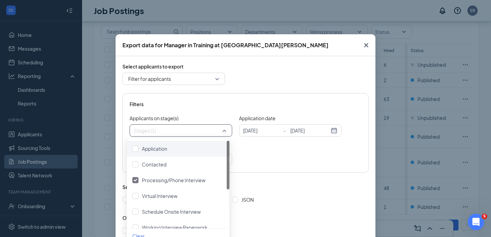
click at [254, 150] on div "Moved stage on Select stage 4066425 4066428 4066427 To Application To Contacted…" at bounding box center [246, 154] width 232 height 22
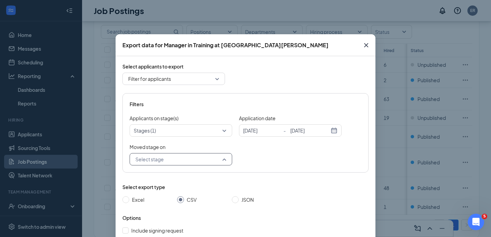
click at [179, 160] on input "search" at bounding box center [179, 159] width 90 height 12
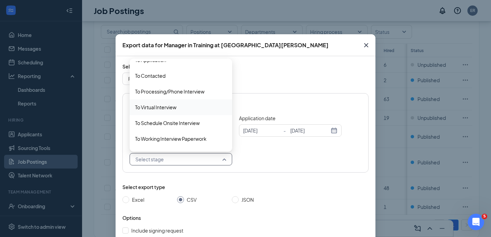
click at [181, 111] on div "To Virtual Interview" at bounding box center [181, 107] width 103 height 16
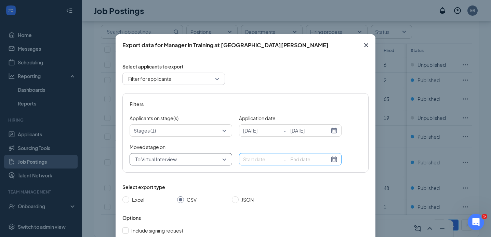
click at [260, 157] on input at bounding box center [262, 159] width 39 height 8
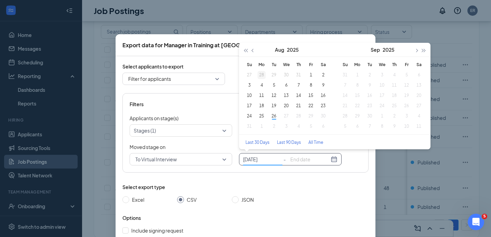
type input "[DATE]"
click at [258, 74] on div "28" at bounding box center [262, 75] width 8 height 8
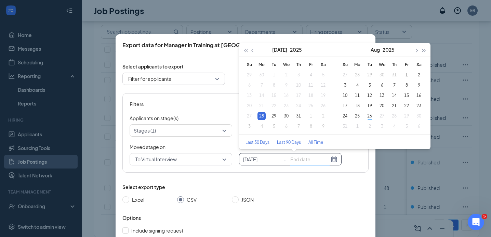
type input "[DATE]"
click at [306, 154] on div "[DATE] -" at bounding box center [290, 159] width 103 height 12
click at [307, 163] on div "[DATE] -" at bounding box center [290, 159] width 103 height 12
type input "[DATE]"
click at [358, 114] on div "25" at bounding box center [357, 116] width 8 height 8
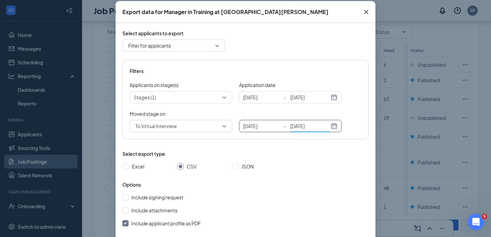
scroll to position [67, 0]
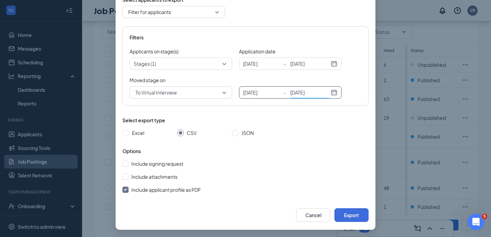
click at [125, 188] on input "Include applicant profile as PDF" at bounding box center [125, 189] width 6 height 6
checkbox input "false"
click at [349, 209] on button "Export" at bounding box center [351, 215] width 34 height 14
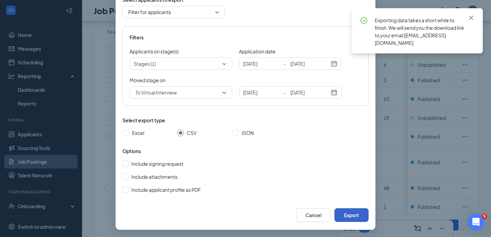
scroll to position [34, 0]
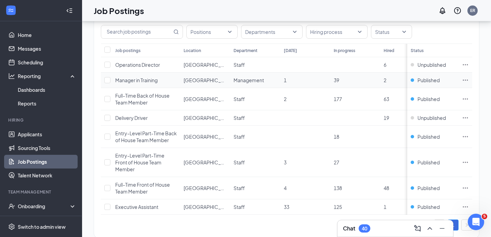
click at [469, 78] on icon "Ellipses" at bounding box center [465, 80] width 7 height 7
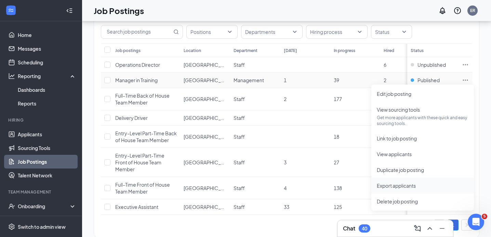
click at [399, 189] on span "Export applicants" at bounding box center [423, 186] width 92 height 8
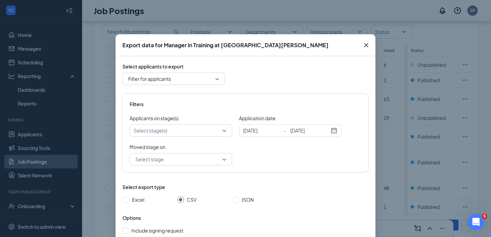
click at [189, 131] on div at bounding box center [177, 130] width 92 height 8
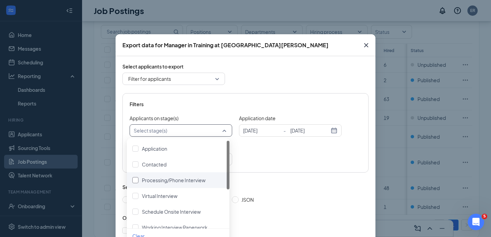
click at [181, 181] on span "Processing/Phone Interview" at bounding box center [174, 180] width 64 height 6
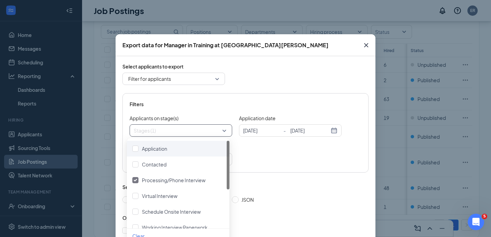
drag, startPoint x: 274, startPoint y: 151, endPoint x: 191, endPoint y: 157, distance: 83.0
click at [274, 151] on div "Moved stage on Select stage 4066425 4066428 4066427 To Application To Contacted…" at bounding box center [246, 154] width 232 height 22
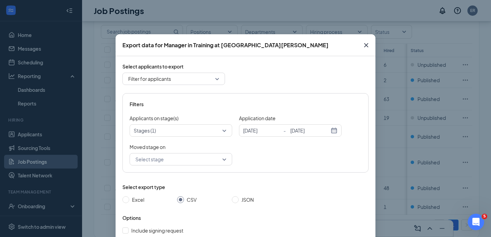
click at [178, 160] on input "search" at bounding box center [179, 159] width 90 height 12
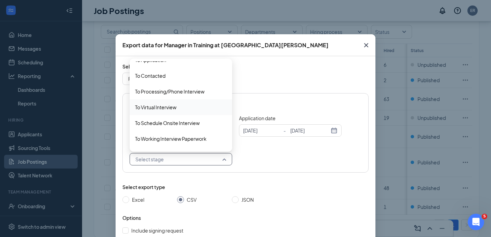
click at [175, 110] on span "To Virtual Interview" at bounding box center [181, 107] width 92 height 8
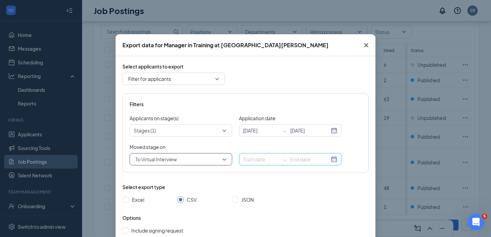
click at [263, 154] on div "-" at bounding box center [290, 159] width 103 height 12
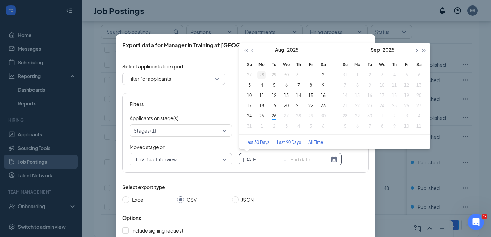
type input "[DATE]"
click at [261, 74] on div "28" at bounding box center [262, 75] width 8 height 8
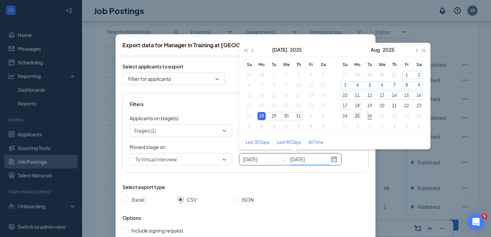
type input "[DATE]"
click at [355, 113] on div "25" at bounding box center [357, 116] width 8 height 8
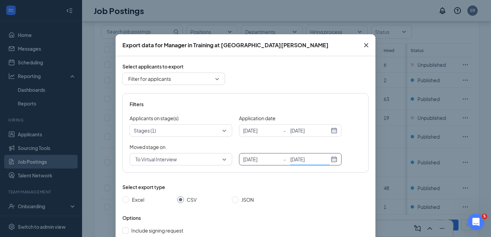
click at [229, 198] on div "Excel CSV JSON" at bounding box center [190, 200] width 137 height 8
click at [233, 199] on input "JSON" at bounding box center [235, 199] width 7 height 7
radio input "true"
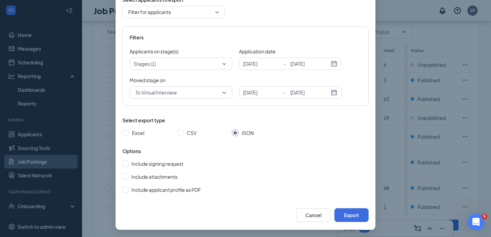
scroll to position [68, 0]
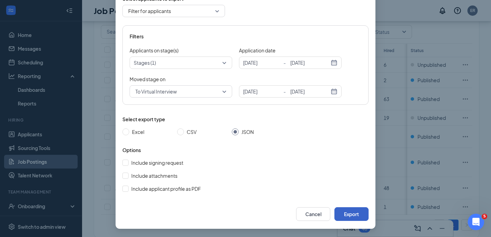
click at [342, 214] on button "Export" at bounding box center [351, 214] width 34 height 14
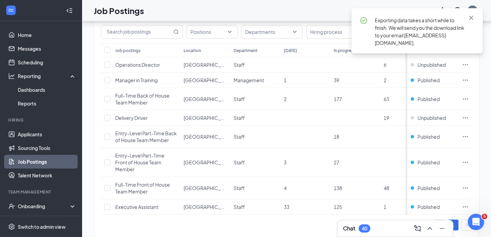
scroll to position [34, 0]
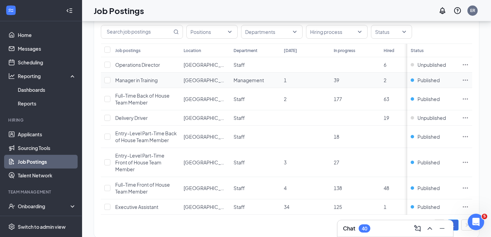
click at [469, 80] on icon "Ellipses" at bounding box center [465, 80] width 7 height 7
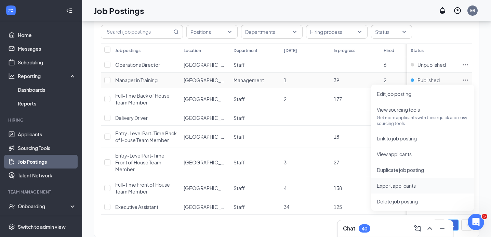
click at [401, 180] on li "Export applicants" at bounding box center [422, 186] width 103 height 16
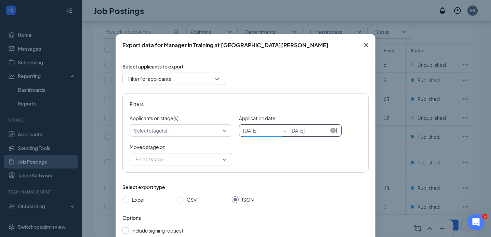
click at [268, 129] on input "[DATE]" at bounding box center [262, 131] width 39 height 8
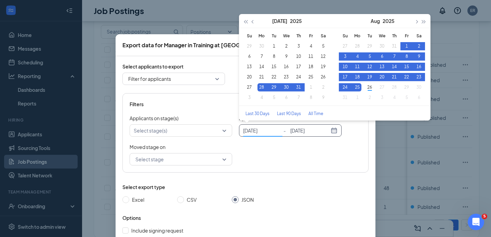
click at [286, 147] on div "Moved stage on Select stage 4066425 4066428 4066427 To Application To Contacted…" at bounding box center [246, 154] width 232 height 22
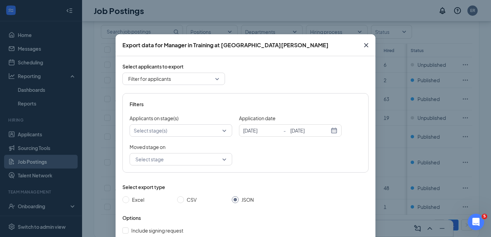
click at [191, 133] on div at bounding box center [177, 130] width 92 height 8
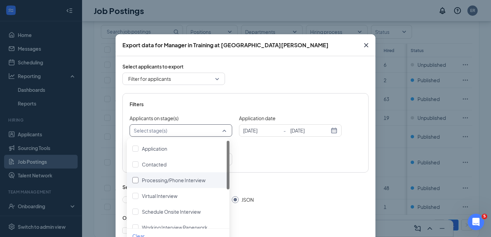
click at [198, 179] on span "Processing/Phone Interview" at bounding box center [174, 180] width 64 height 6
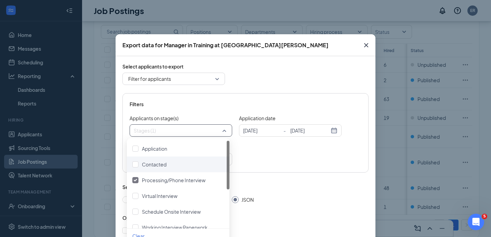
click at [261, 154] on div "Moved stage on Select stage 4066425 4066428 4066427 To Application To Contacted…" at bounding box center [246, 154] width 232 height 22
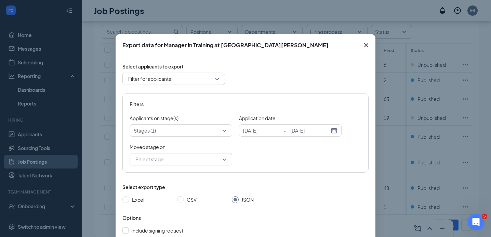
click at [189, 158] on input "search" at bounding box center [179, 159] width 90 height 12
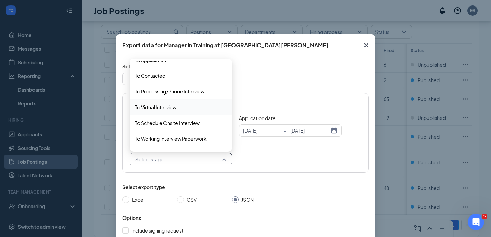
click at [185, 103] on span "To Virtual Interview" at bounding box center [181, 107] width 92 height 8
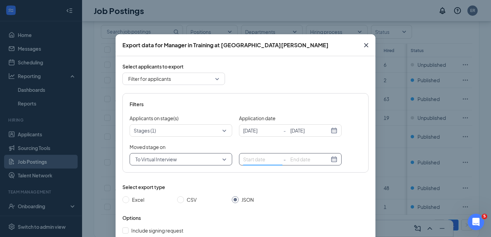
click at [272, 160] on input at bounding box center [262, 159] width 39 height 8
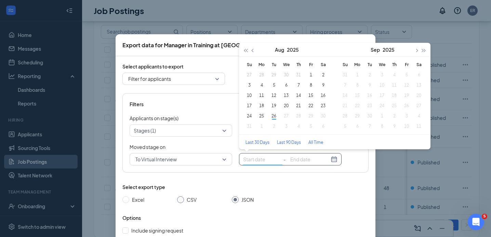
click at [180, 198] on input "CSV" at bounding box center [180, 199] width 7 height 7
radio input "true"
radio input "false"
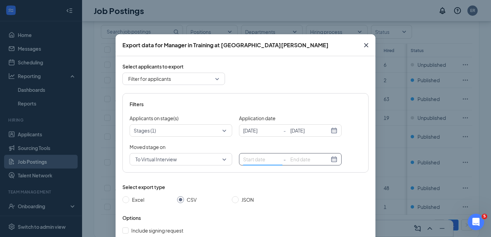
click at [251, 156] on input at bounding box center [262, 159] width 39 height 8
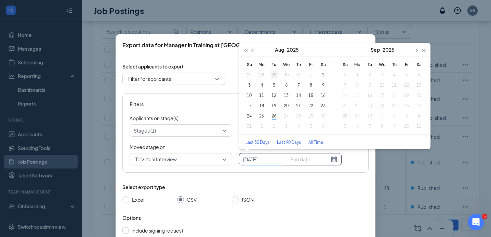
type input "[DATE]"
click at [226, 86] on div "Select applicants to export Filter for applicants all filter Recent applicants …" at bounding box center [245, 161] width 246 height 197
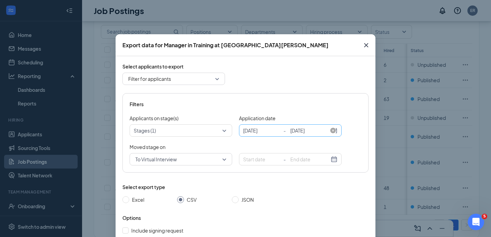
click at [333, 130] on div "[DATE] - [DATE]" at bounding box center [290, 130] width 103 height 12
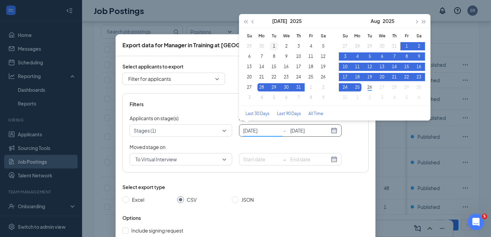
type input "[DATE]"
click at [270, 42] on div "1" at bounding box center [274, 46] width 8 height 8
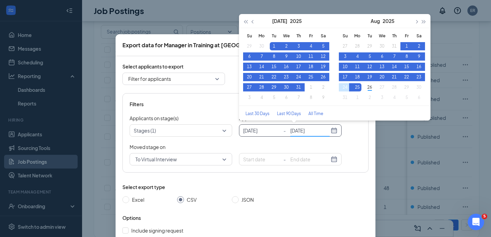
type input "[DATE]"
click at [360, 138] on div "Filters Applicants on stage(s) Stages (1) Application date [DATE] - [DATE] [DAT…" at bounding box center [245, 132] width 246 height 79
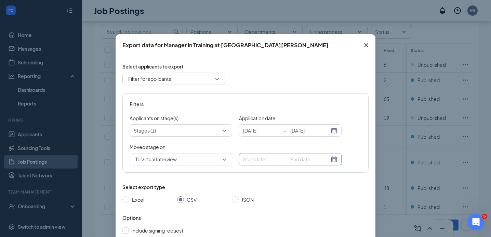
click at [264, 159] on input at bounding box center [262, 159] width 39 height 8
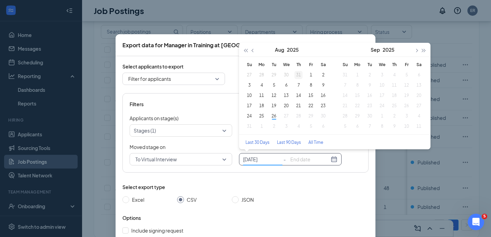
type input "[DATE]"
click at [307, 71] on div "1" at bounding box center [311, 75] width 8 height 8
type input "[DATE]"
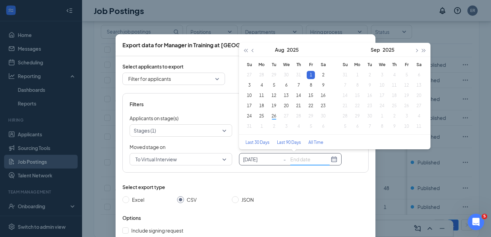
click at [306, 160] on input at bounding box center [309, 159] width 39 height 8
type input "[DATE]"
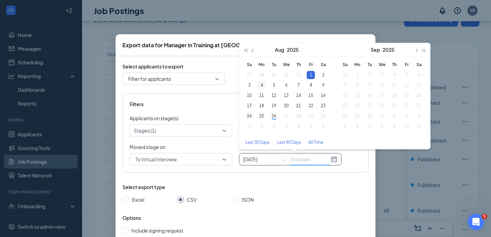
type input "[DATE]"
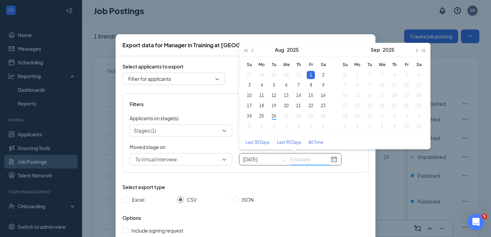
click at [256, 75] on table "Su Mo Tu We Th Fr Sa 27 28 29 30 31 1 2 3 4 5 6 7 8 9 10 11 12 13 14 15 16 17 1…" at bounding box center [286, 96] width 86 height 72
click at [259, 75] on table "Su Mo Tu We Th Fr Sa 27 28 29 30 31 1 2 3 4 5 6 7 8 9 10 11 12 13 14 15 16 17 1…" at bounding box center [286, 96] width 86 height 72
type input "[DATE]"
click at [262, 78] on table "Su Mo Tu We Th Fr Sa 27 28 29 30 31 1 2 3 4 5 6 7 8 9 10 11 12 13 14 15 16 17 1…" at bounding box center [286, 96] width 86 height 72
type input "[DATE]"
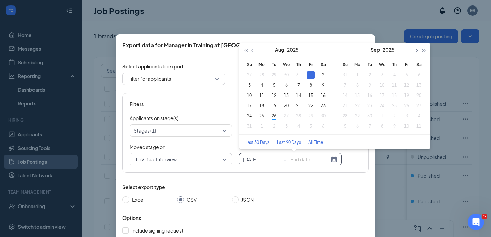
click at [279, 78] on table "Su Mo Tu We Th Fr Sa 27 28 29 30 31 1 2 3 4 5 6 7 8 9 10 11 12 13 14 15 16 17 1…" at bounding box center [286, 96] width 86 height 72
type input "[DATE]"
click at [285, 93] on div "13" at bounding box center [286, 95] width 8 height 8
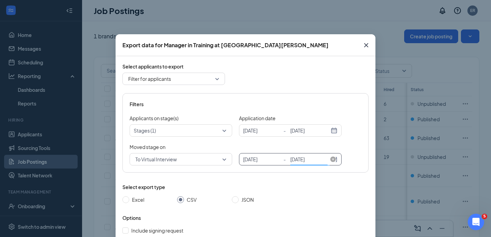
click at [263, 157] on input "[DATE]" at bounding box center [262, 159] width 39 height 8
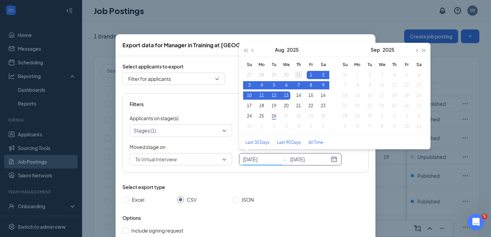
type input "[DATE]"
click at [294, 75] on div "31" at bounding box center [298, 75] width 8 height 8
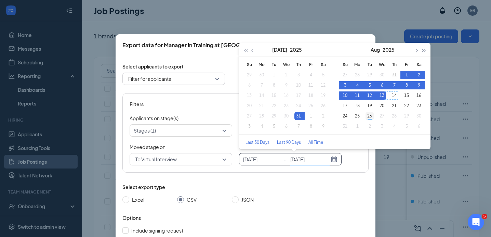
type input "[DATE]"
click at [366, 118] on div "26" at bounding box center [370, 116] width 8 height 8
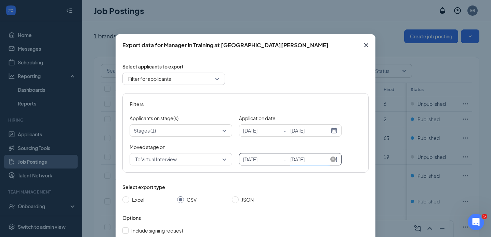
click at [258, 161] on input "[DATE]" at bounding box center [262, 159] width 39 height 8
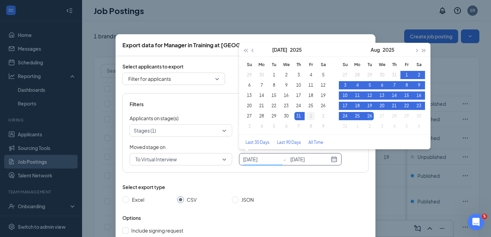
type input "[DATE]"
click at [307, 115] on div "1" at bounding box center [311, 116] width 8 height 8
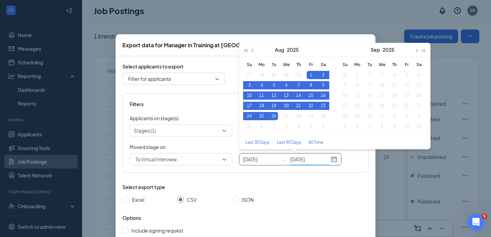
drag, startPoint x: 349, startPoint y: 156, endPoint x: 320, endPoint y: 165, distance: 30.3
click at [349, 156] on div "Moved stage on To Virtual Interview 4066425 4066428 4066427 To Application To C…" at bounding box center [246, 154] width 232 height 22
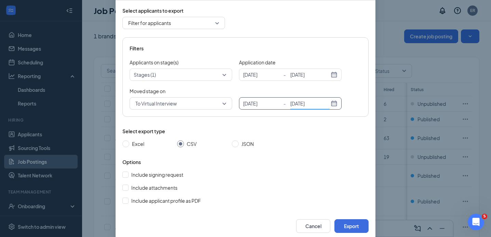
scroll to position [68, 0]
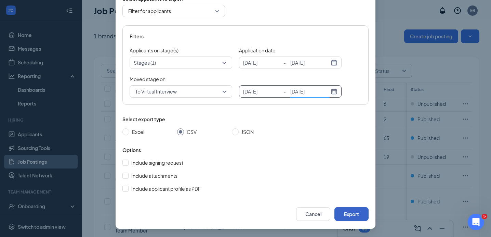
click at [359, 209] on button "Export" at bounding box center [351, 214] width 34 height 14
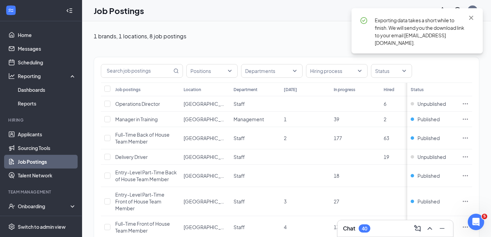
scroll to position [34, 0]
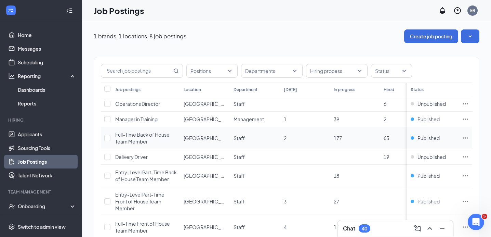
click at [469, 137] on icon "Ellipses" at bounding box center [465, 137] width 7 height 7
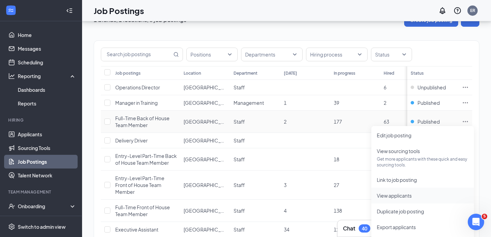
scroll to position [30, 0]
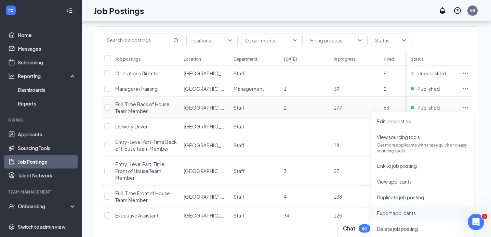
click at [403, 210] on span "Export applicants" at bounding box center [396, 213] width 39 height 6
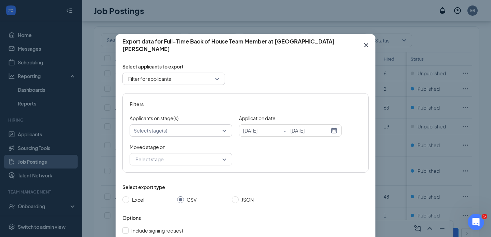
click at [222, 131] on div "Select stage(s)" at bounding box center [181, 130] width 103 height 12
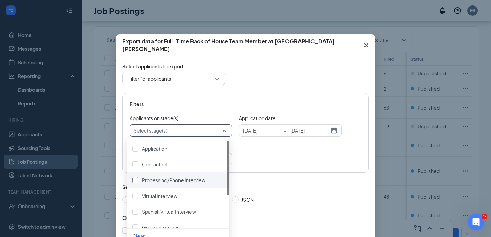
click at [184, 179] on span "Processing/Phone Interview" at bounding box center [174, 180] width 64 height 6
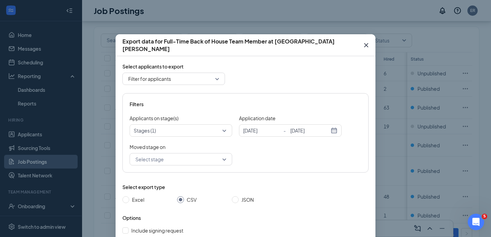
drag, startPoint x: 253, startPoint y: 152, endPoint x: 222, endPoint y: 161, distance: 32.3
click at [253, 152] on div "Moved stage on Select stage 4066425 4066428 4066427 To Application To Contacted…" at bounding box center [246, 154] width 232 height 22
click at [194, 163] on input "search" at bounding box center [179, 159] width 90 height 12
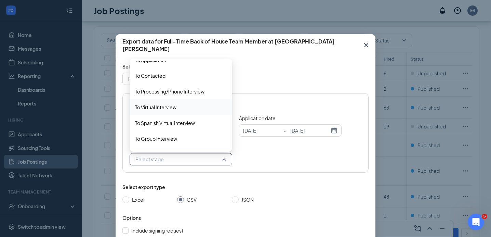
click at [186, 104] on span "To Virtual Interview" at bounding box center [181, 107] width 92 height 8
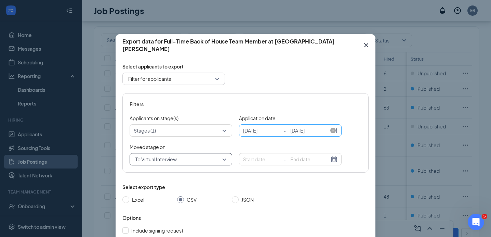
click at [257, 132] on input "[DATE]" at bounding box center [262, 131] width 39 height 8
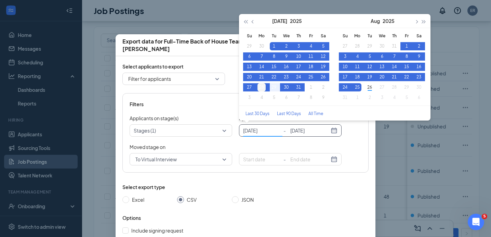
type input "[DATE]"
click at [261, 83] on div "28" at bounding box center [262, 87] width 8 height 8
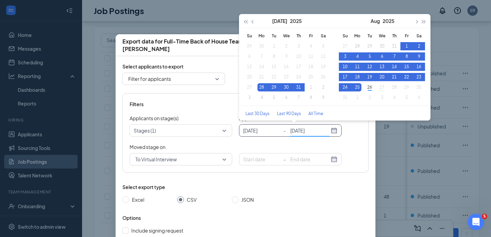
type input "[DATE]"
drag, startPoint x: 356, startPoint y: 143, endPoint x: 343, endPoint y: 143, distance: 12.7
click at [356, 142] on div "Filters Applicants on stage(s) Stages (1) Application date [DATE] - [DATE] [DAT…" at bounding box center [245, 132] width 246 height 79
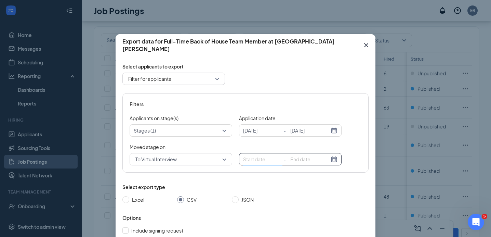
click at [257, 158] on input at bounding box center [262, 159] width 39 height 8
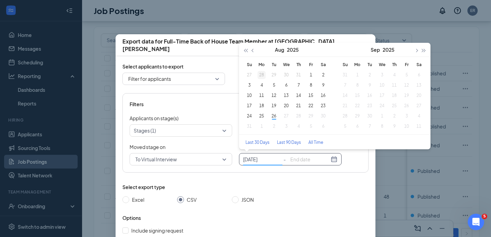
type input "[DATE]"
click at [261, 72] on div "28" at bounding box center [262, 75] width 8 height 8
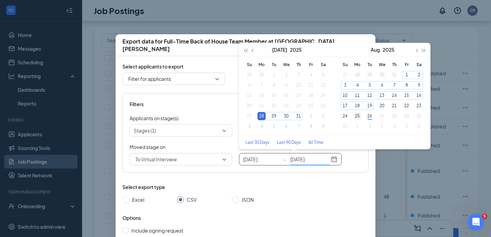
type input "[DATE]"
click at [358, 112] on div "25" at bounding box center [357, 116] width 8 height 8
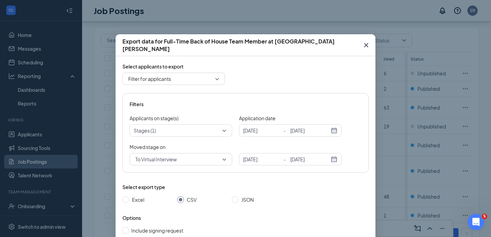
click at [354, 155] on div "Moved stage on To Virtual Interview 3943788 4047956 4050097 To Application To C…" at bounding box center [246, 154] width 232 height 22
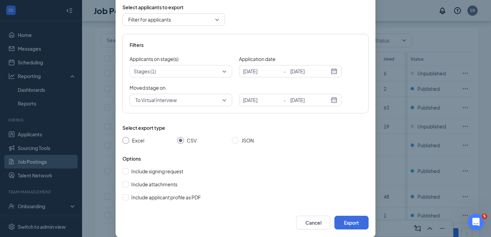
click at [122, 137] on input "Excel" at bounding box center [125, 140] width 7 height 7
radio input "true"
radio input "false"
click at [346, 224] on button "Export" at bounding box center [351, 222] width 34 height 14
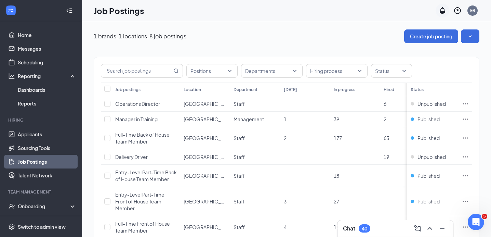
click at [447, 10] on icon "Notifications" at bounding box center [442, 10] width 8 height 8
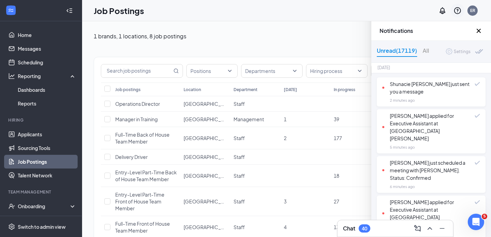
click at [460, 8] on icon "QuestionInfo" at bounding box center [457, 10] width 7 height 7
click at [389, 11] on div "Job Postings ER" at bounding box center [286, 10] width 409 height 21
click at [478, 29] on icon "Cross" at bounding box center [479, 31] width 8 height 8
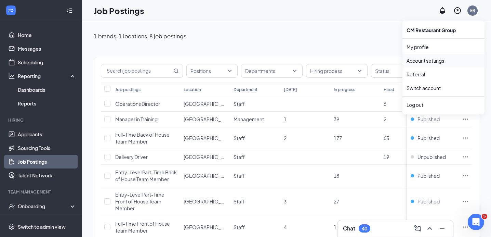
click at [455, 60] on link "Account settings" at bounding box center [444, 60] width 74 height 7
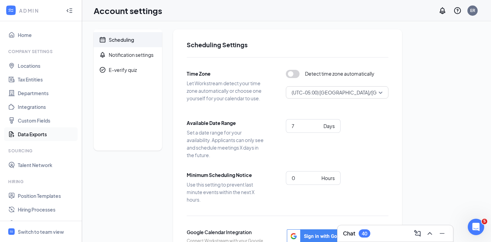
click at [31, 130] on link "Data Exports" at bounding box center [47, 134] width 58 height 14
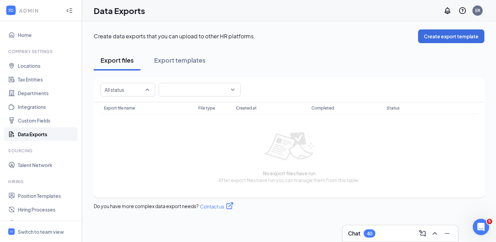
click at [139, 89] on div at bounding box center [124, 89] width 44 height 11
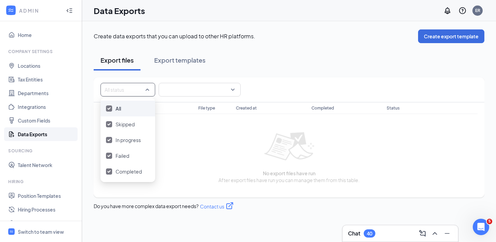
click at [154, 71] on div "Export files Export templates All status Export file name File type Created at …" at bounding box center [289, 130] width 391 height 160
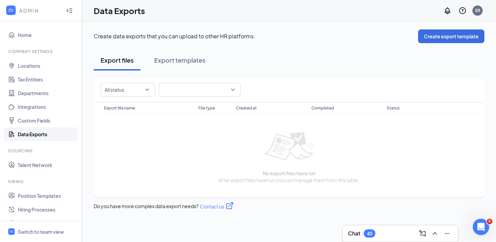
click at [142, 86] on div at bounding box center [124, 89] width 44 height 11
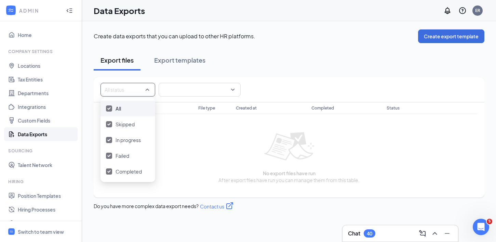
click at [110, 107] on img at bounding box center [108, 108] width 3 height 3
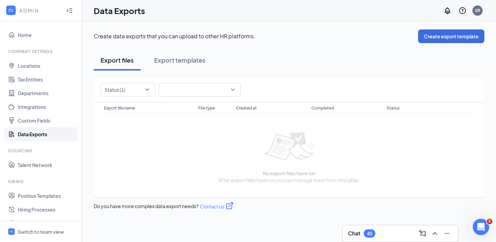
click at [268, 71] on div "Export files Export templates Status (1) Export file name File type Created at …" at bounding box center [289, 130] width 391 height 160
click at [103, 85] on div at bounding box center [104, 89] width 4 height 11
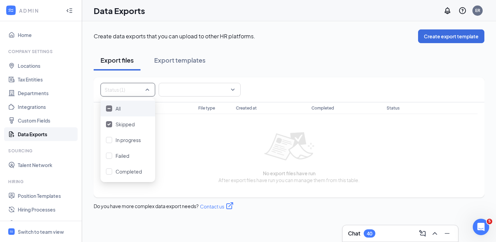
click at [117, 110] on span "All" at bounding box center [118, 108] width 5 height 6
click at [241, 55] on div "Export files Export templates" at bounding box center [289, 60] width 391 height 21
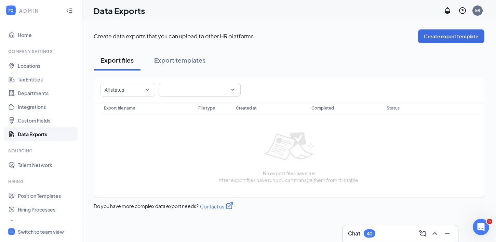
click at [210, 86] on span at bounding box center [200, 89] width 74 height 13
click at [201, 110] on span "All template" at bounding box center [199, 109] width 71 height 8
click at [351, 55] on div "Export files Export templates" at bounding box center [289, 60] width 391 height 21
click at [422, 37] on button "Create export template" at bounding box center [451, 36] width 66 height 14
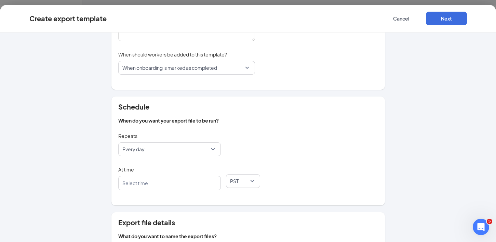
scroll to position [94, 0]
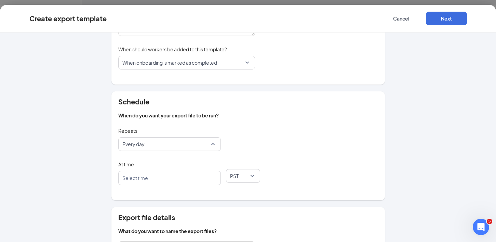
click at [210, 144] on span "Every day" at bounding box center [169, 143] width 94 height 13
click at [265, 112] on span "When do you want your export file to be run?" at bounding box center [248, 115] width 260 height 7
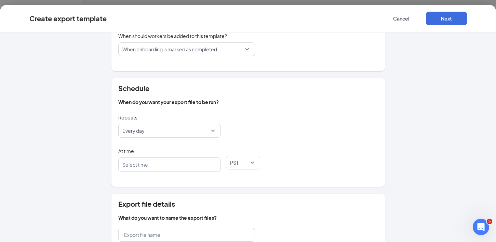
scroll to position [107, 0]
click at [393, 16] on button "Cancel" at bounding box center [401, 19] width 41 height 14
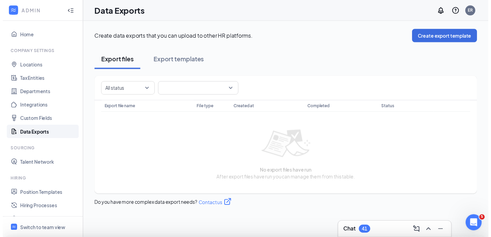
scroll to position [0, 0]
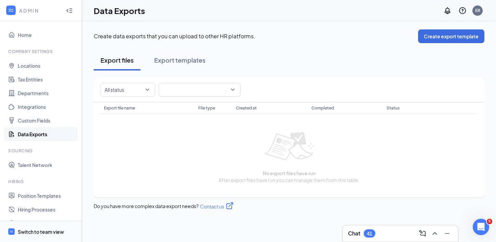
click at [39, 229] on div "Switch to team view" at bounding box center [41, 231] width 46 height 7
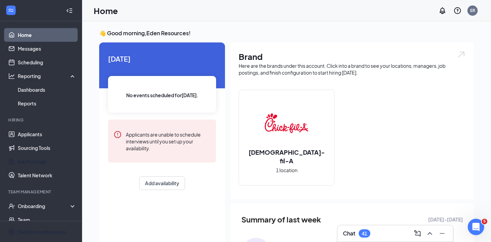
drag, startPoint x: 36, startPoint y: 161, endPoint x: 259, endPoint y: 168, distance: 223.4
click at [36, 161] on link "Job Postings" at bounding box center [47, 162] width 58 height 14
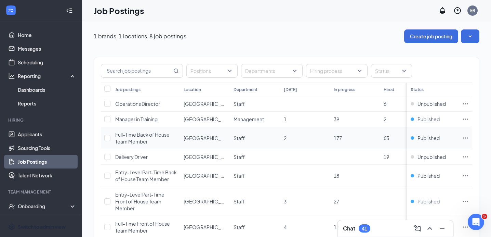
click at [469, 137] on icon "Ellipses" at bounding box center [465, 137] width 7 height 7
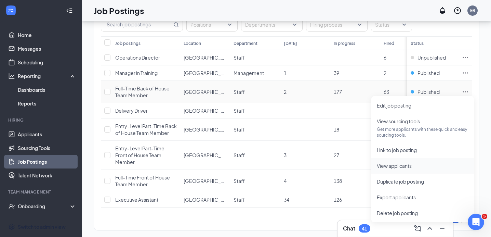
scroll to position [48, 0]
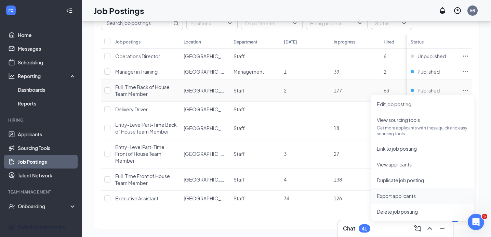
click at [416, 194] on span "Export applicants" at bounding box center [396, 196] width 39 height 6
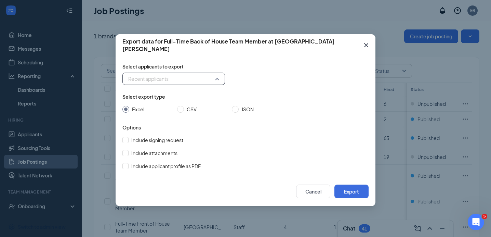
click at [182, 73] on input "search" at bounding box center [172, 79] width 90 height 12
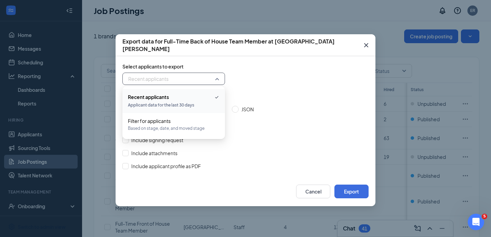
click at [184, 107] on span "Applicant data for the last 30 days" at bounding box center [174, 105] width 92 height 8
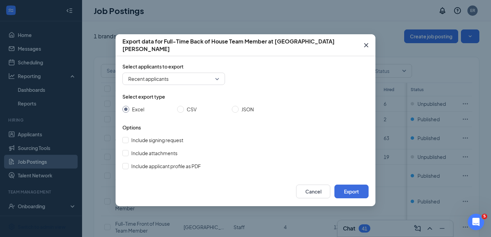
click at [274, 94] on span "Select export type" at bounding box center [245, 96] width 246 height 7
click at [210, 78] on span "Recent applicants" at bounding box center [173, 79] width 91 height 10
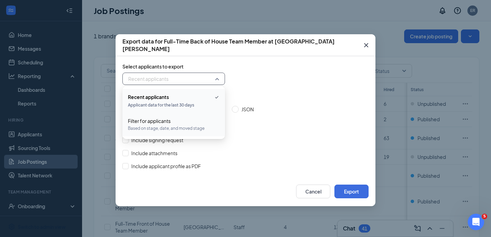
click at [197, 121] on div "Filter for applicants" at bounding box center [174, 121] width 92 height 8
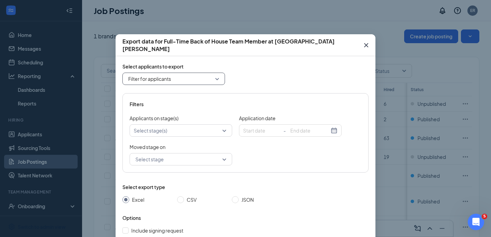
click at [195, 127] on div at bounding box center [177, 130] width 92 height 8
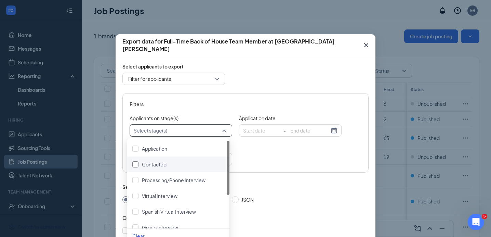
click at [179, 164] on div "Contacted" at bounding box center [178, 164] width 92 height 8
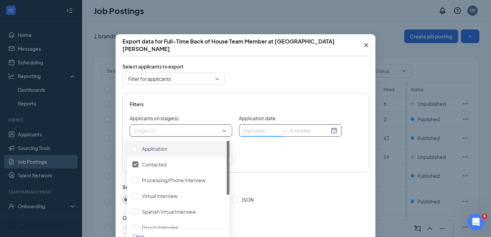
click at [265, 132] on input at bounding box center [262, 131] width 39 height 8
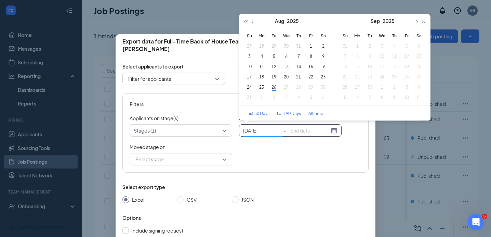
type input "[DATE]"
click at [249, 19] on button "button" at bounding box center [253, 21] width 8 height 14
type input "[DATE]"
click at [270, 46] on div "1" at bounding box center [274, 46] width 8 height 8
type input "[DATE]"
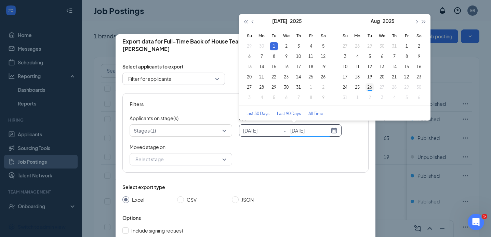
type input "[DATE]"
click at [366, 86] on div "26" at bounding box center [370, 87] width 8 height 8
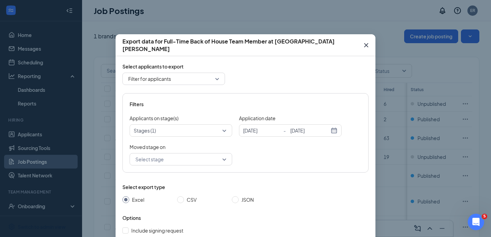
click at [219, 152] on div "Moved stage on Select stage" at bounding box center [181, 154] width 103 height 22
click at [223, 161] on div "Select stage" at bounding box center [181, 159] width 103 height 12
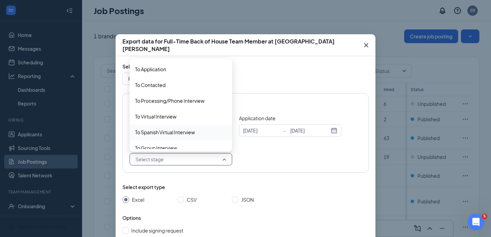
click at [273, 156] on div "Moved stage on Select stage 4047956 4050097 3961196 To Application To Contacted…" at bounding box center [246, 154] width 232 height 22
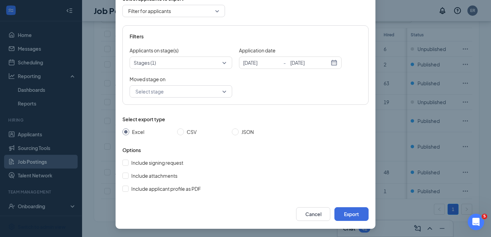
scroll to position [60, 0]
click at [358, 212] on button "Export" at bounding box center [351, 214] width 34 height 14
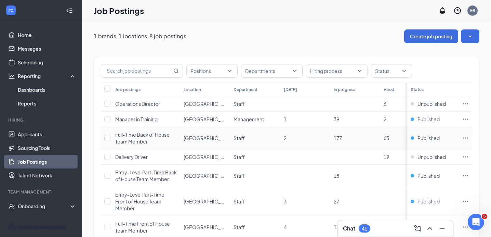
click at [469, 139] on icon "Ellipses" at bounding box center [465, 137] width 7 height 7
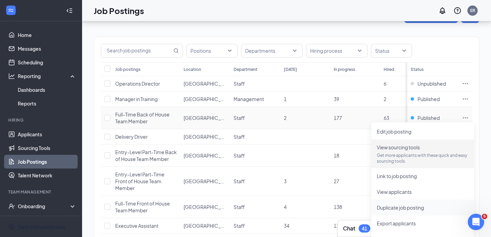
scroll to position [60, 0]
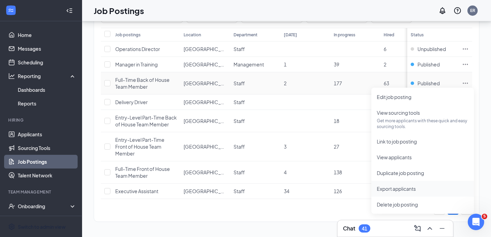
click at [415, 181] on li "Export applicants" at bounding box center [422, 189] width 103 height 16
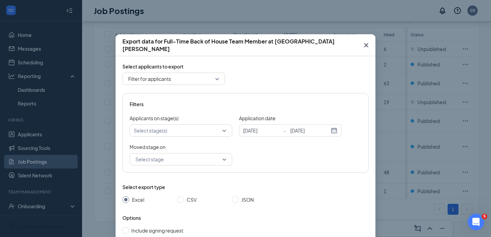
click at [200, 133] on div at bounding box center [177, 130] width 92 height 8
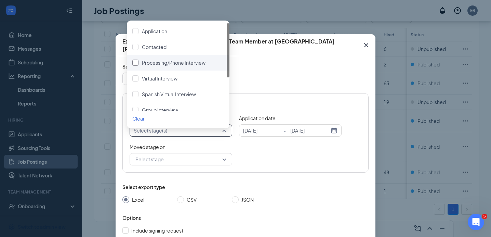
click at [192, 60] on div "Processing/Phone Interview" at bounding box center [174, 63] width 64 height 8
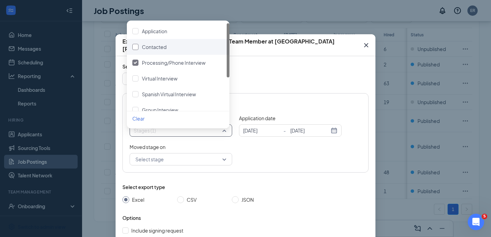
click at [191, 43] on div "Contacted" at bounding box center [178, 47] width 92 height 8
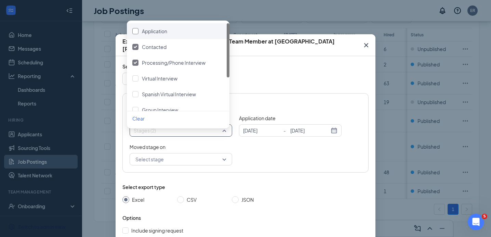
click at [194, 27] on div "Application" at bounding box center [178, 31] width 92 height 8
click at [245, 150] on div "Moved stage on Select stage 4047956 4050097 3961196 To Application To Contacted…" at bounding box center [246, 154] width 232 height 22
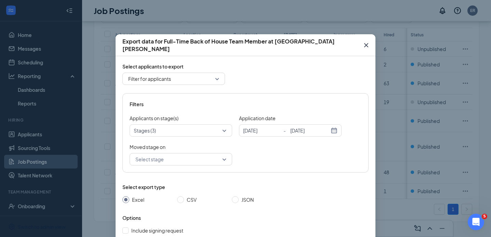
click at [199, 163] on input "search" at bounding box center [179, 159] width 90 height 12
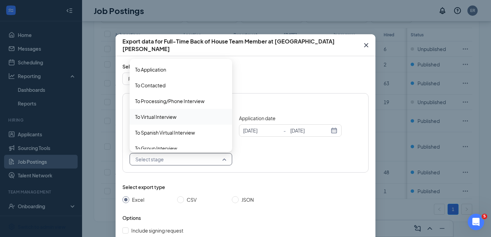
click at [200, 121] on div "To Virtual Interview" at bounding box center [181, 117] width 103 height 16
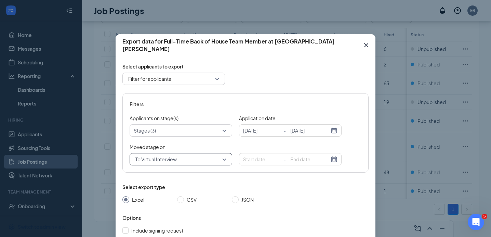
click at [199, 127] on div at bounding box center [177, 130] width 92 height 8
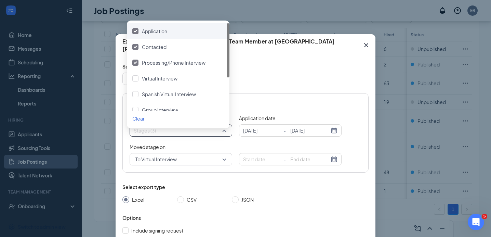
click at [190, 159] on span "To Virtual Interview" at bounding box center [177, 159] width 85 height 10
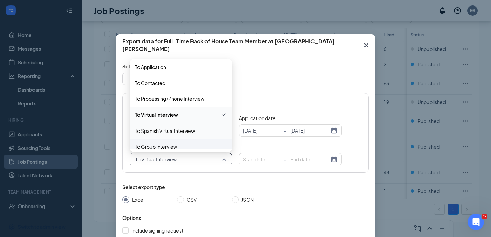
scroll to position [8, 0]
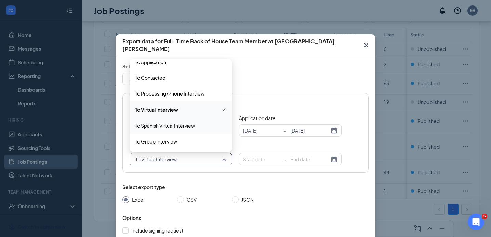
click at [190, 128] on span "To Spanish Virtual Interview" at bounding box center [165, 126] width 60 height 8
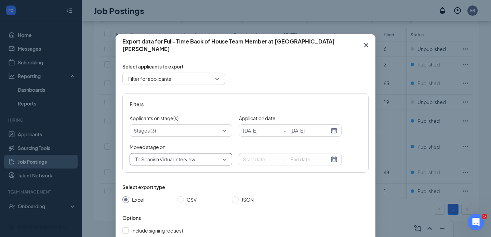
click at [182, 160] on span "To Spanish Virtual Interview" at bounding box center [165, 159] width 60 height 10
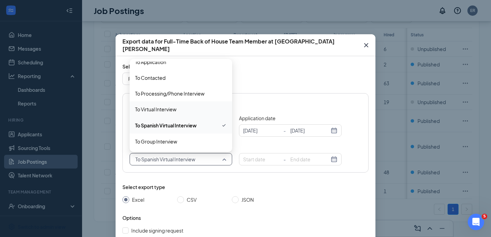
click at [183, 116] on div "To Virtual Interview" at bounding box center [181, 109] width 103 height 16
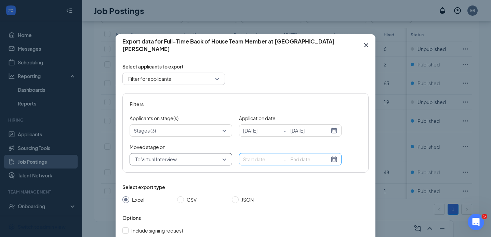
click at [259, 157] on input at bounding box center [262, 159] width 39 height 8
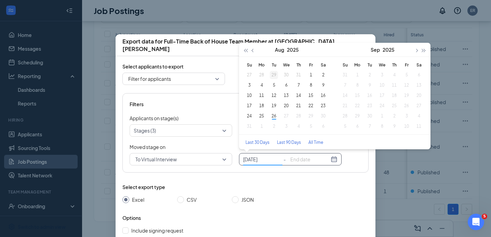
type input "[DATE]"
click at [253, 49] on button "button" at bounding box center [253, 50] width 8 height 14
type input "[DATE]"
click at [274, 73] on div "1" at bounding box center [274, 75] width 8 height 8
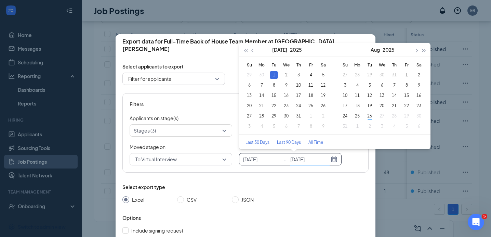
type input "[DATE]"
click at [369, 115] on div "26" at bounding box center [370, 116] width 8 height 8
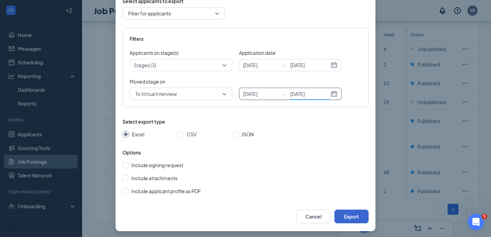
scroll to position [68, 0]
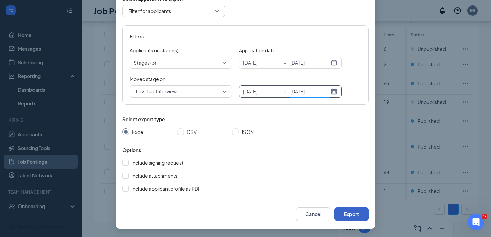
click at [356, 211] on button "Export" at bounding box center [351, 214] width 34 height 14
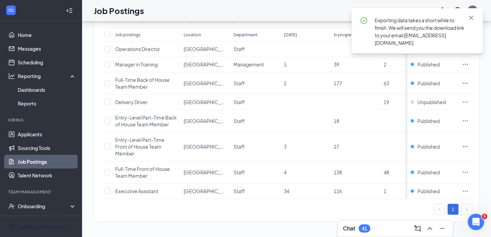
scroll to position [34, 0]
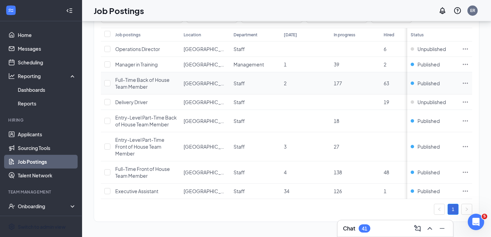
click at [472, 78] on td at bounding box center [466, 83] width 14 height 22
click at [469, 80] on icon "Ellipses" at bounding box center [465, 83] width 7 height 7
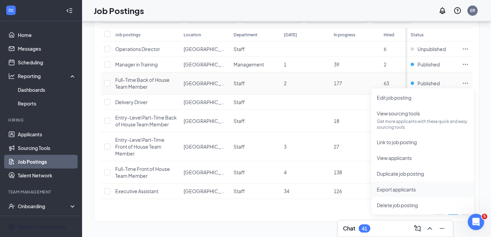
click at [411, 186] on span "Export applicants" at bounding box center [396, 189] width 39 height 6
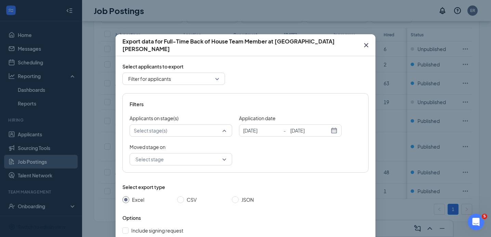
click at [208, 129] on div at bounding box center [177, 130] width 92 height 8
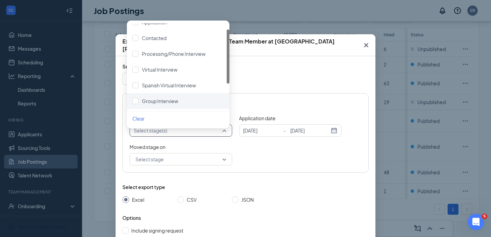
scroll to position [19, 0]
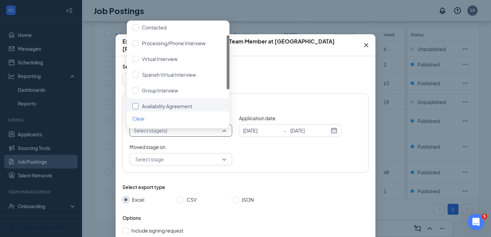
click at [176, 104] on div "Availability Agreement" at bounding box center [167, 106] width 50 height 8
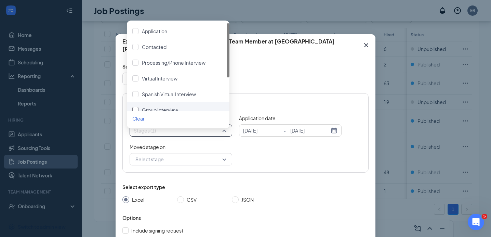
scroll to position [54, 0]
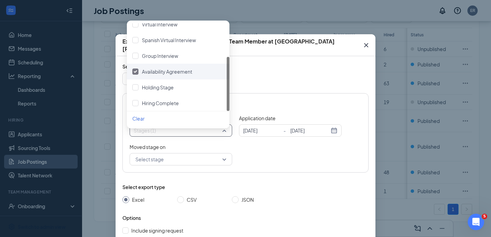
click at [170, 68] on span "Availability Agreement" at bounding box center [167, 71] width 50 height 6
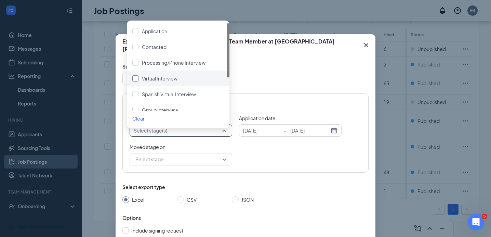
scroll to position [51, 0]
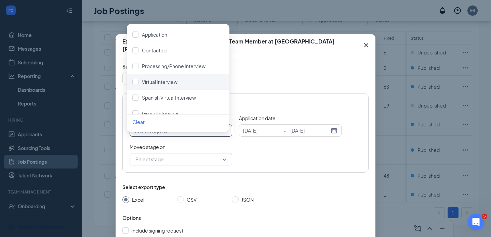
click at [182, 87] on div "Virtual Interview" at bounding box center [178, 82] width 103 height 16
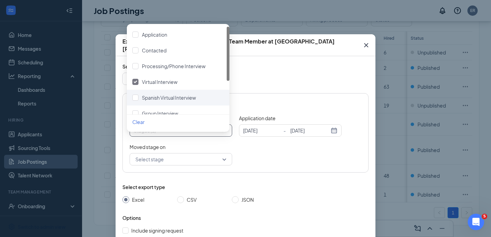
click at [258, 95] on div "Filters Applicants on stage(s) Stages (1) Application date [DATE] - [DATE] [DAT…" at bounding box center [245, 132] width 246 height 79
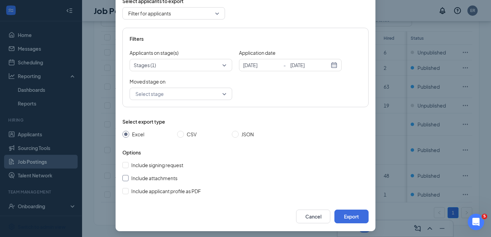
scroll to position [68, 0]
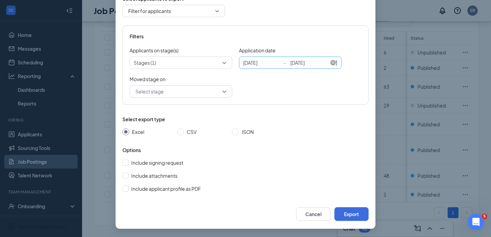
click at [256, 63] on input "[DATE]" at bounding box center [262, 63] width 39 height 8
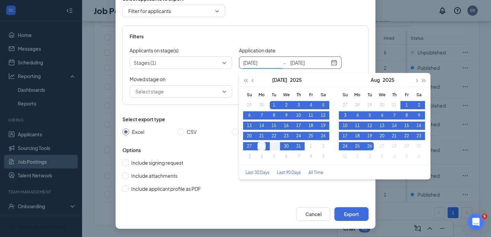
type input "[DATE]"
click at [258, 144] on div "28" at bounding box center [262, 146] width 8 height 8
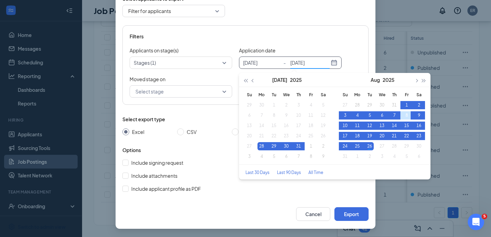
type input "[DATE]"
click at [345, 211] on button "Export" at bounding box center [351, 214] width 34 height 14
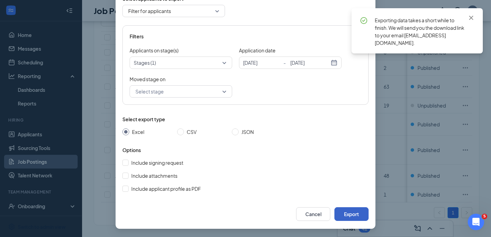
scroll to position [34, 0]
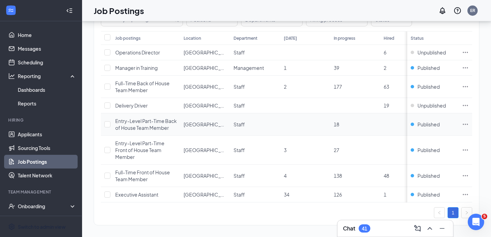
click at [469, 126] on icon "Ellipses" at bounding box center [465, 124] width 7 height 7
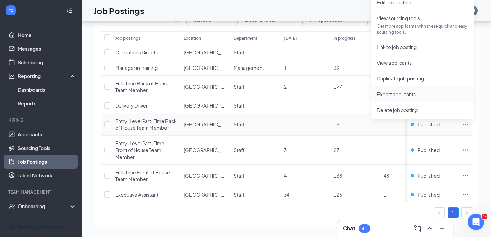
click at [435, 97] on span "Export applicants" at bounding box center [423, 94] width 92 height 8
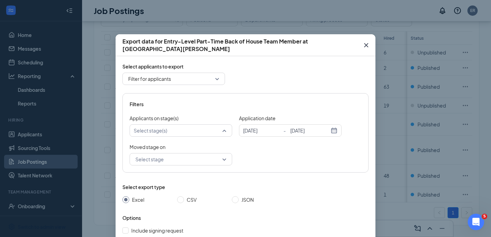
click at [211, 129] on div at bounding box center [177, 130] width 92 height 8
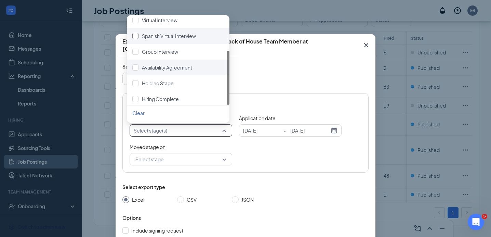
scroll to position [51, 0]
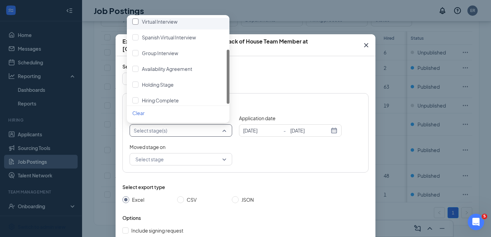
click at [187, 22] on div "Virtual Interview" at bounding box center [178, 22] width 92 height 8
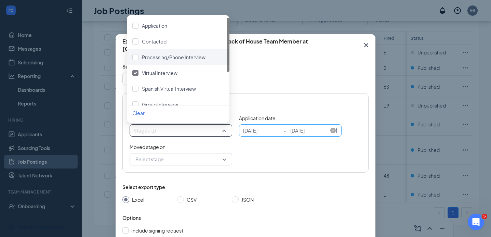
click at [262, 128] on input "[DATE]" at bounding box center [262, 131] width 39 height 8
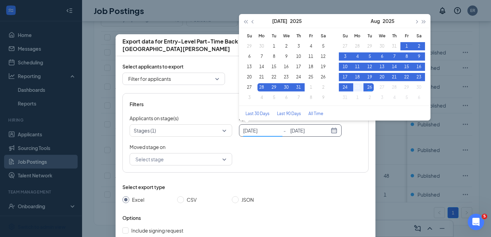
click at [354, 87] on div "25" at bounding box center [357, 87] width 8 height 8
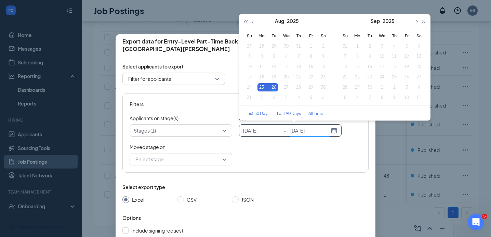
click at [349, 139] on div "Filters Applicants on stage(s) Stages (1) Application date [DATE] - [DATE] [DAT…" at bounding box center [245, 132] width 246 height 79
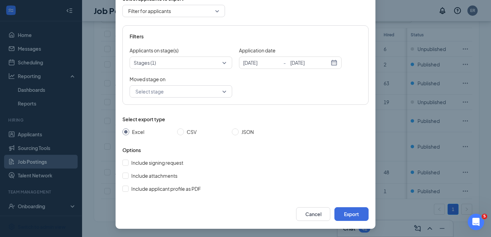
scroll to position [60, 0]
click at [355, 215] on button "Export" at bounding box center [351, 214] width 34 height 14
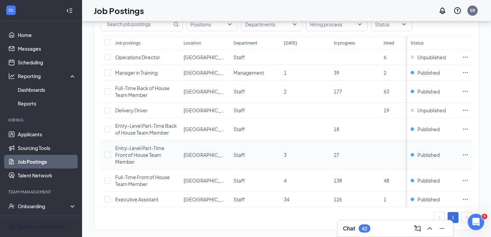
scroll to position [55, 0]
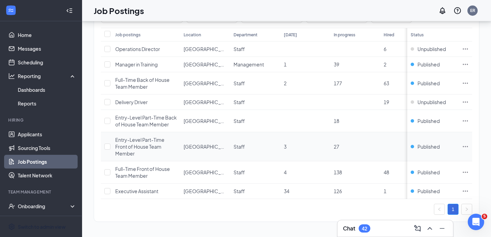
click at [468, 146] on icon "Ellipses" at bounding box center [465, 146] width 5 height 1
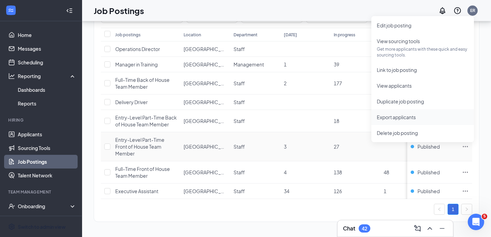
click at [411, 117] on span "Export applicants" at bounding box center [396, 117] width 39 height 6
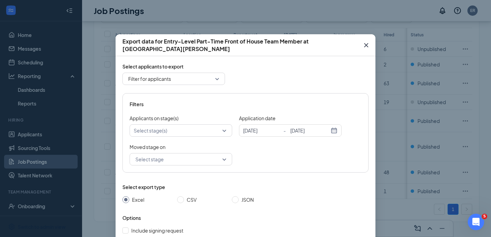
click at [206, 129] on div at bounding box center [177, 130] width 92 height 8
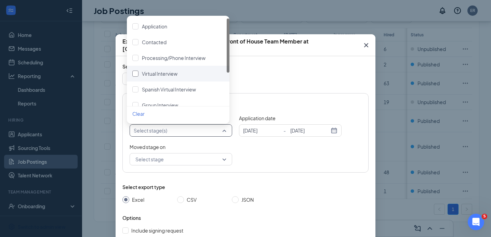
click at [173, 74] on span "Virtual Interview" at bounding box center [160, 73] width 36 height 6
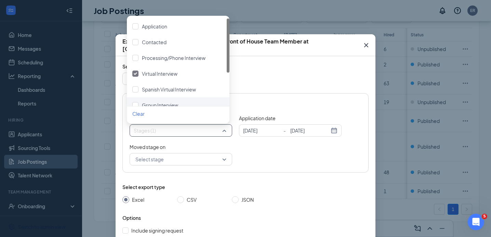
click at [280, 154] on div "Moved stage on Select stage 3943788 4047956 4050097 To Application To Contacted…" at bounding box center [246, 154] width 232 height 22
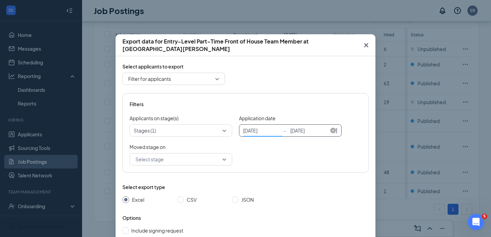
click at [263, 129] on input "[DATE]" at bounding box center [262, 131] width 39 height 8
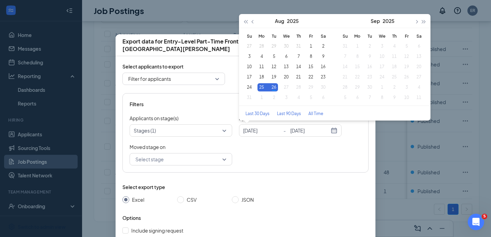
drag, startPoint x: 179, startPoint y: 44, endPoint x: 186, endPoint y: 45, distance: 7.3
click at [179, 45] on div "Export data for Entry-Level Part-Time Front of House Team Member at [GEOGRAPHIC…" at bounding box center [245, 45] width 246 height 15
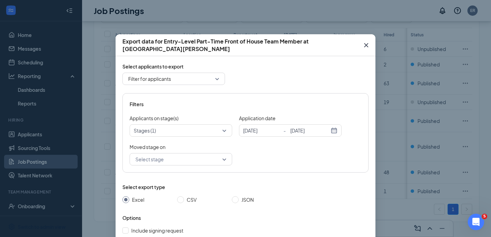
click at [362, 41] on icon "Cross" at bounding box center [366, 45] width 8 height 8
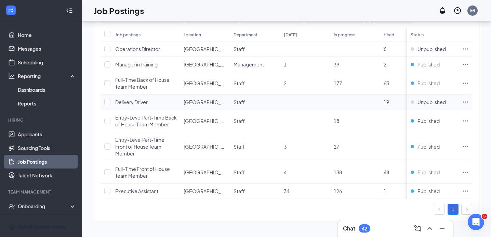
scroll to position [44, 0]
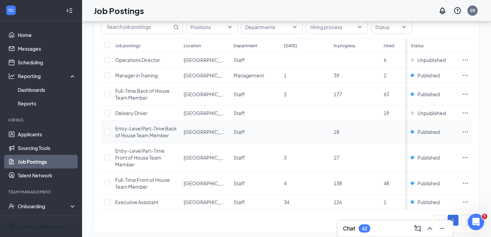
click at [469, 132] on icon "Ellipses" at bounding box center [465, 131] width 7 height 7
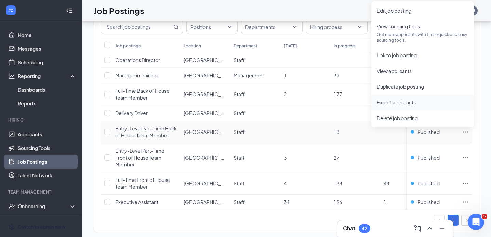
click at [428, 107] on li "Export applicants" at bounding box center [422, 102] width 103 height 16
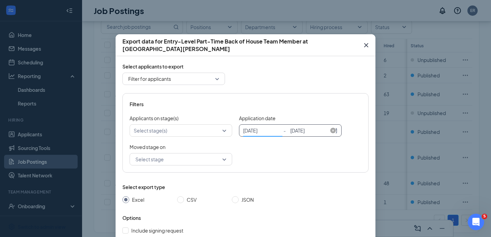
click at [257, 128] on input "[DATE]" at bounding box center [262, 131] width 39 height 8
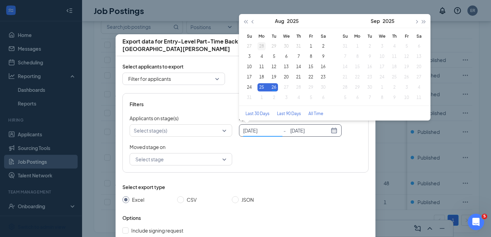
type input "[DATE]"
click at [263, 44] on div "28" at bounding box center [262, 46] width 8 height 8
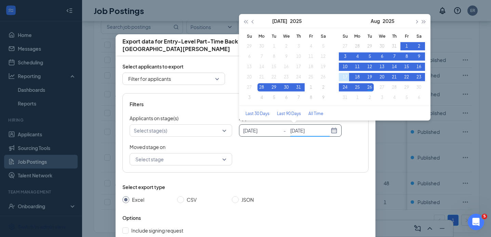
type input "[DATE]"
click at [342, 150] on div "Moved stage on Select stage 3943788 4047956 4050097 To Application To Contacted…" at bounding box center [246, 154] width 232 height 22
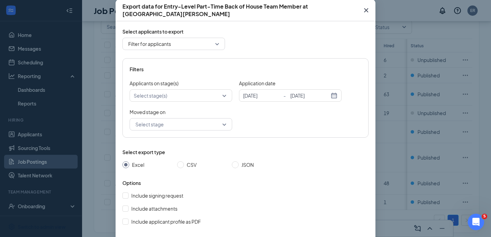
scroll to position [64, 0]
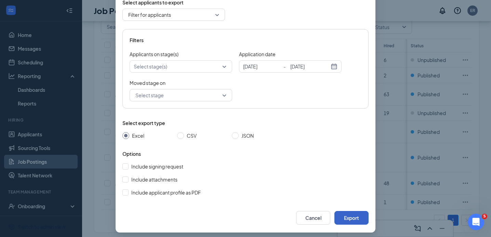
click at [348, 214] on button "Export" at bounding box center [351, 218] width 34 height 14
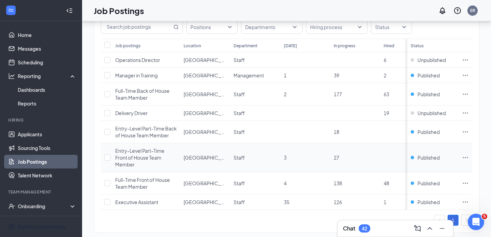
click at [469, 159] on icon "Ellipses" at bounding box center [465, 157] width 7 height 7
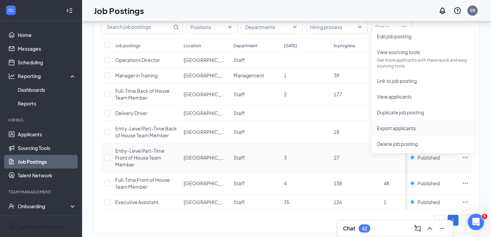
click at [400, 127] on span "Export applicants" at bounding box center [396, 128] width 39 height 6
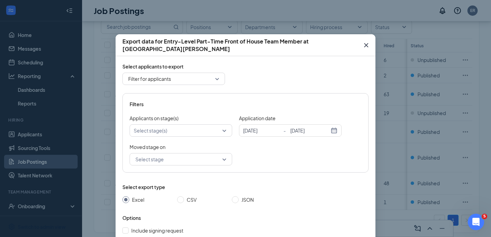
click at [173, 134] on div at bounding box center [177, 130] width 92 height 8
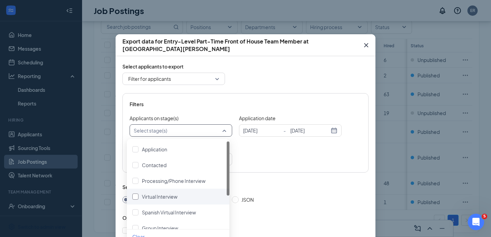
click at [176, 194] on span "Virtual Interview" at bounding box center [160, 196] width 36 height 6
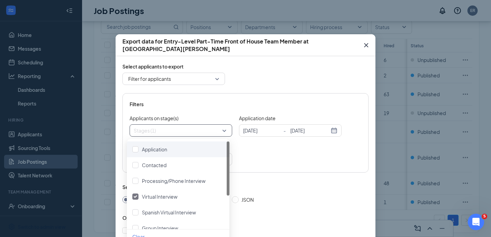
drag, startPoint x: 268, startPoint y: 169, endPoint x: 264, endPoint y: 155, distance: 14.9
click at [268, 169] on div "Filters Applicants on stage(s) Stages (1) Application date [DATE] - [DATE] [DAT…" at bounding box center [245, 132] width 246 height 79
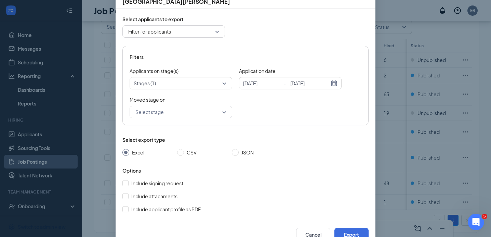
scroll to position [61, 0]
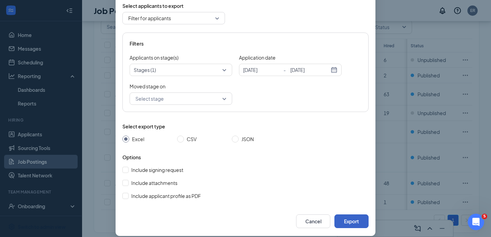
click at [354, 219] on button "Export" at bounding box center [351, 221] width 34 height 14
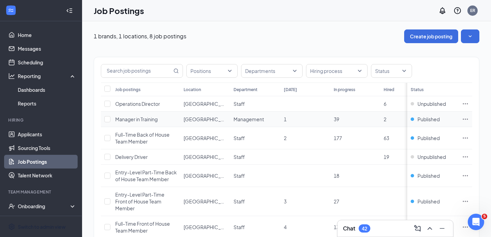
click at [469, 118] on icon "Ellipses" at bounding box center [465, 119] width 7 height 7
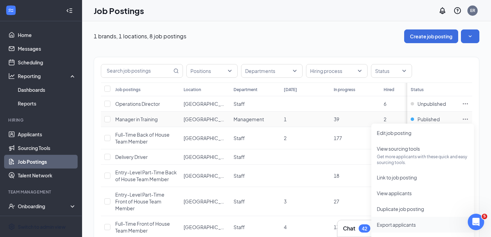
click at [400, 220] on li "Export applicants" at bounding box center [422, 224] width 103 height 16
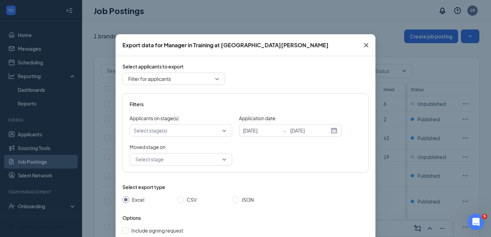
click at [397, 224] on div "Export data for Manager in Training at [GEOGRAPHIC_DATA][PERSON_NAME] Select ap…" at bounding box center [245, 118] width 491 height 237
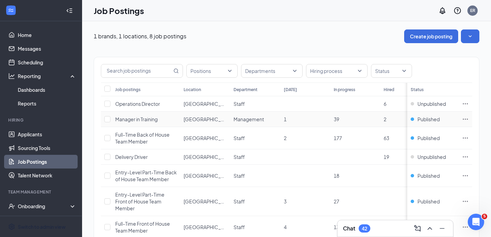
drag, startPoint x: 470, startPoint y: 119, endPoint x: 459, endPoint y: 148, distance: 31.5
click at [469, 119] on icon "Ellipses" at bounding box center [465, 119] width 7 height 7
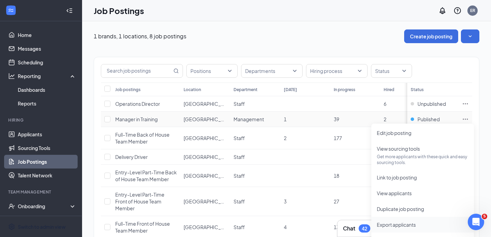
click at [402, 220] on li "Export applicants" at bounding box center [422, 224] width 103 height 16
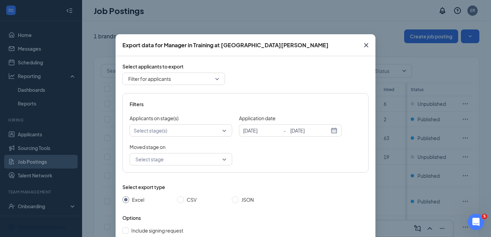
click at [222, 130] on div "Select stage(s)" at bounding box center [181, 130] width 103 height 12
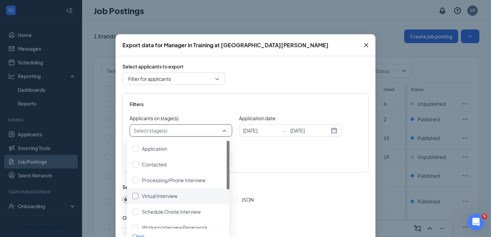
click at [176, 198] on span "Virtual Interview" at bounding box center [160, 196] width 36 height 6
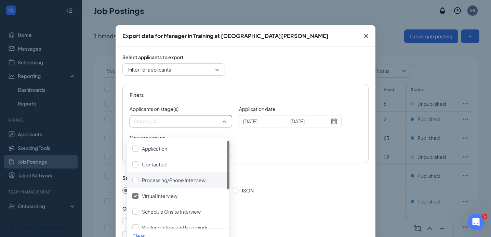
scroll to position [14, 0]
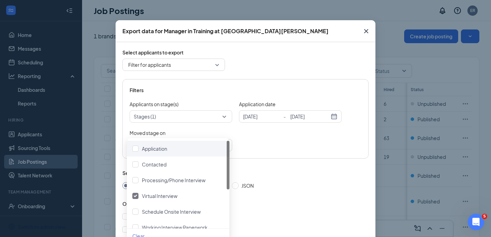
click at [280, 158] on div "Select applicants to export Filter for applicants all filter Recent applicants …" at bounding box center [245, 147] width 246 height 197
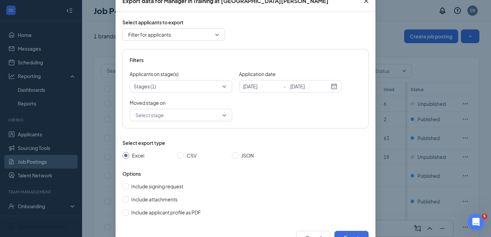
scroll to position [68, 0]
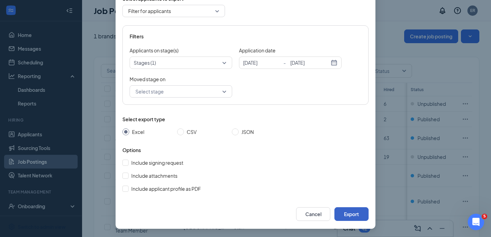
click at [358, 212] on button "Export" at bounding box center [351, 214] width 34 height 14
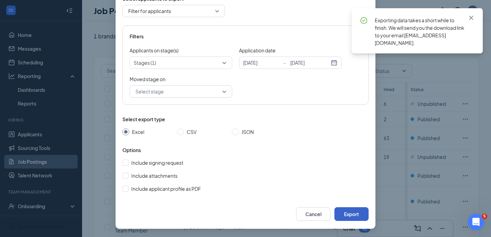
scroll to position [34, 0]
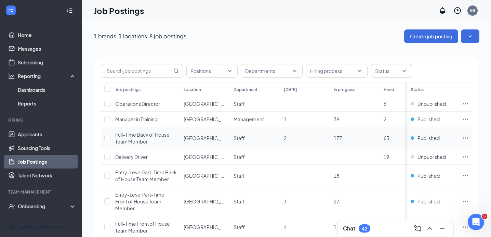
click at [469, 139] on icon "Ellipses" at bounding box center [465, 137] width 7 height 7
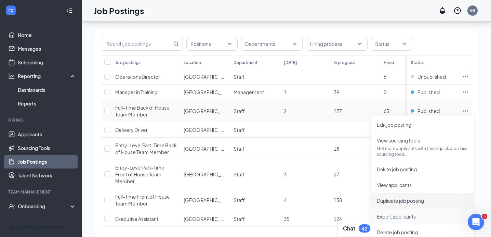
scroll to position [27, 0]
click at [418, 211] on li "Export applicants" at bounding box center [422, 216] width 103 height 16
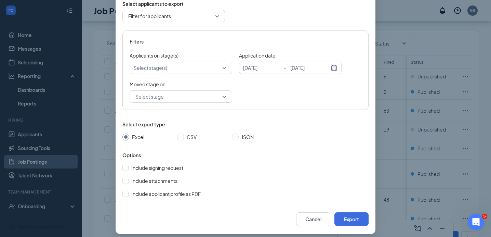
scroll to position [68, 0]
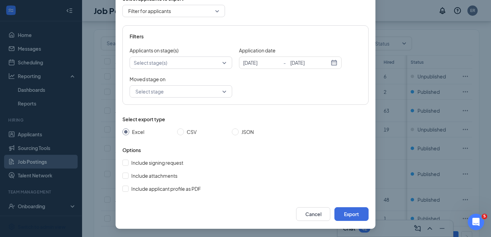
click at [193, 64] on div at bounding box center [177, 62] width 92 height 8
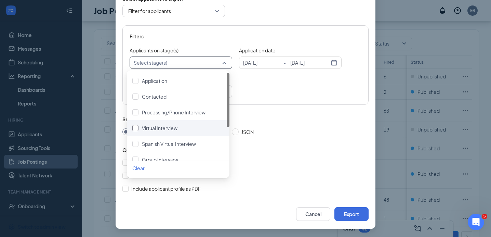
click at [190, 125] on div "Virtual Interview" at bounding box center [178, 128] width 92 height 8
click at [345, 209] on button "Export" at bounding box center [351, 214] width 34 height 14
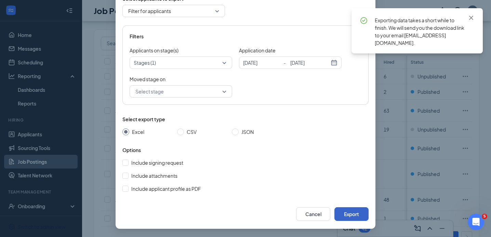
scroll to position [34, 0]
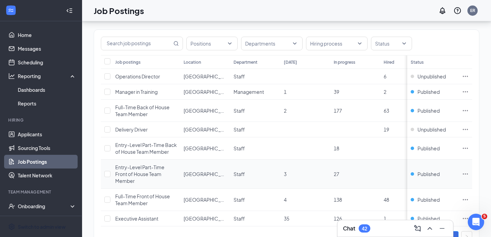
click at [376, 178] on td "27" at bounding box center [355, 173] width 50 height 29
click at [469, 146] on icon "Ellipses" at bounding box center [465, 148] width 7 height 7
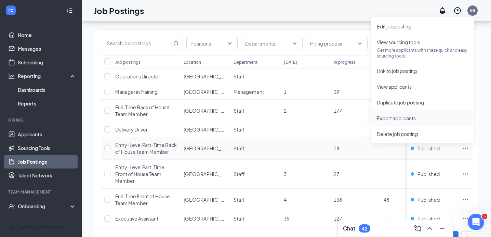
click at [414, 114] on span "Export applicants" at bounding box center [423, 118] width 92 height 8
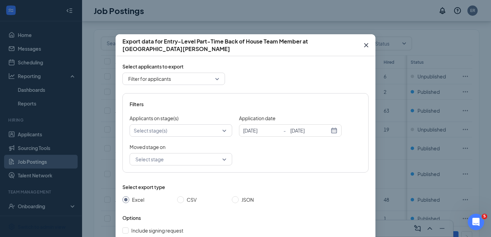
click at [175, 133] on div at bounding box center [177, 130] width 92 height 8
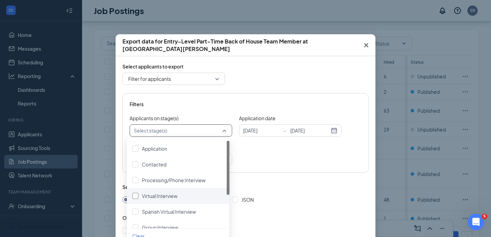
click at [172, 196] on span "Virtual Interview" at bounding box center [160, 196] width 36 height 6
click at [259, 165] on div "Moved stage on Select stage 3943788 4047956 4050097 To Application To Contacted…" at bounding box center [246, 154] width 232 height 22
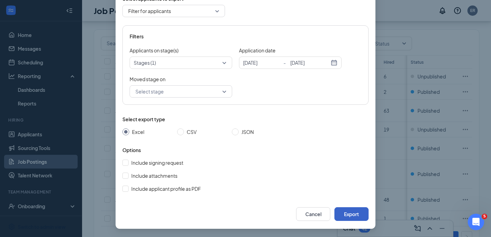
click at [357, 209] on button "Export" at bounding box center [351, 214] width 34 height 14
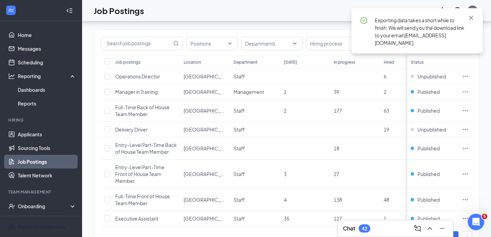
scroll to position [34, 0]
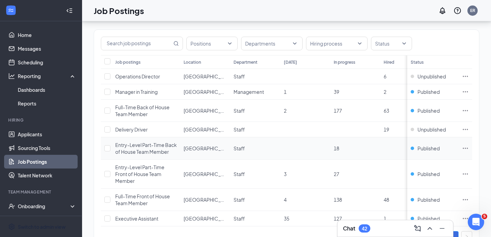
click at [353, 154] on td "18" at bounding box center [355, 148] width 50 height 22
click at [469, 146] on icon "Ellipses" at bounding box center [465, 148] width 7 height 7
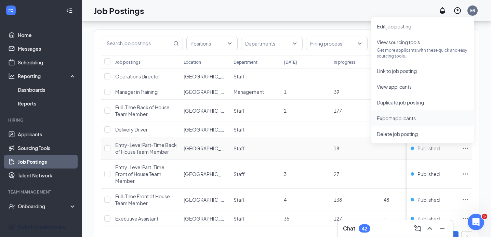
click at [426, 114] on span "Export applicants" at bounding box center [423, 118] width 92 height 8
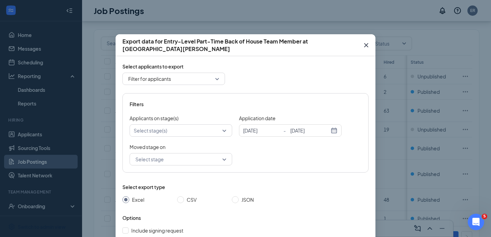
click at [173, 130] on div at bounding box center [177, 130] width 92 height 8
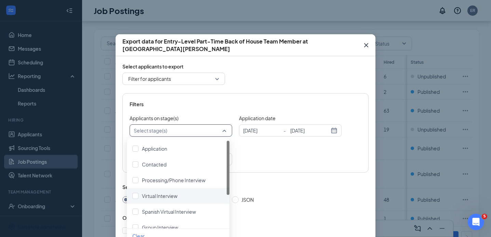
click at [170, 200] on div "Virtual Interview" at bounding box center [178, 196] width 103 height 16
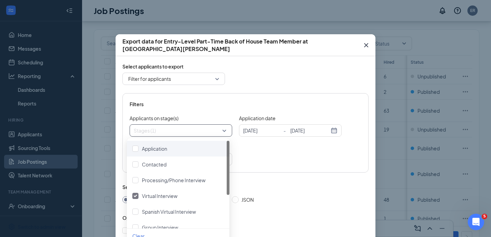
click at [267, 161] on div "Moved stage on Select stage 3943788 4047956 4050097 To Application To Contacted…" at bounding box center [246, 154] width 232 height 22
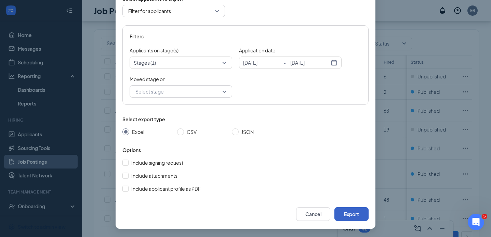
click at [359, 212] on button "Export" at bounding box center [351, 214] width 34 height 14
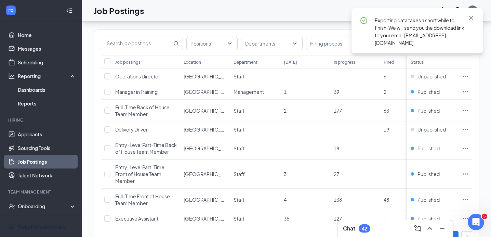
scroll to position [34, 0]
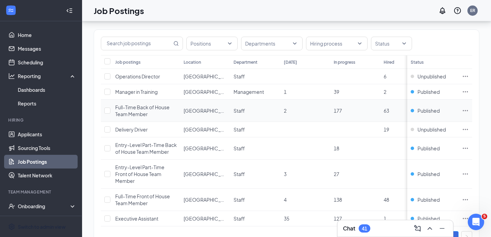
click at [469, 111] on icon "Ellipses" at bounding box center [465, 110] width 7 height 7
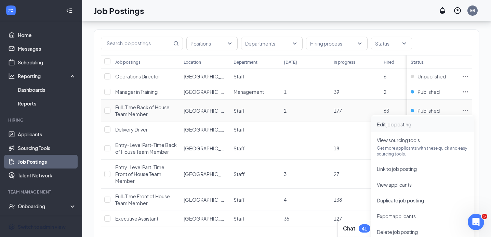
click at [431, 126] on span "Edit job posting" at bounding box center [423, 124] width 92 height 8
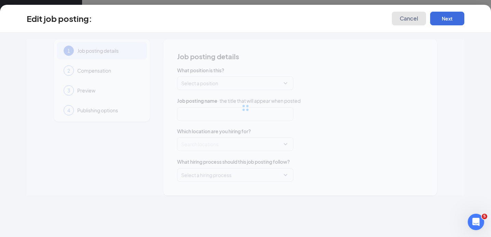
click at [413, 18] on span "Cancel" at bounding box center [409, 18] width 18 height 7
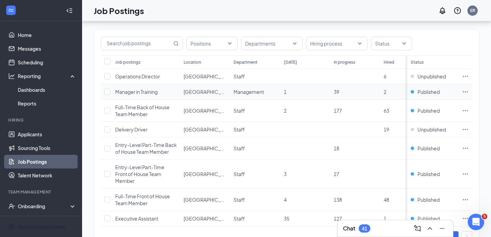
click at [466, 91] on td at bounding box center [466, 91] width 14 height 15
click at [468, 91] on icon "Ellipses" at bounding box center [465, 91] width 7 height 7
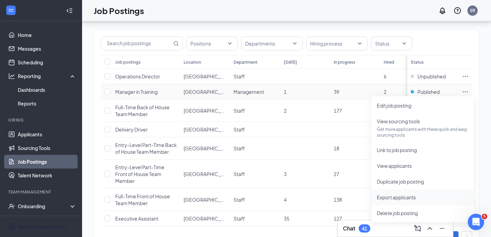
click at [415, 198] on span "Export applicants" at bounding box center [396, 197] width 39 height 6
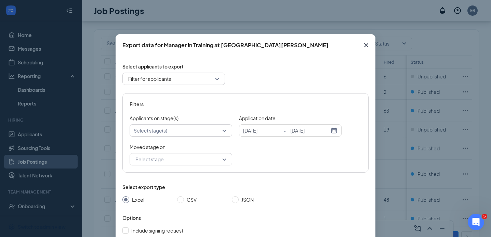
click at [178, 127] on div at bounding box center [177, 130] width 92 height 8
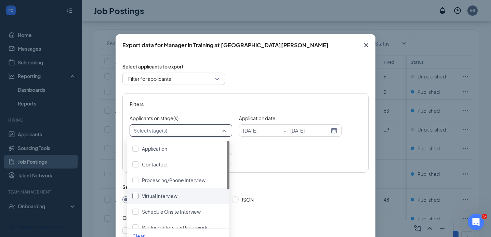
click at [177, 199] on div "Virtual Interview" at bounding box center [160, 196] width 36 height 8
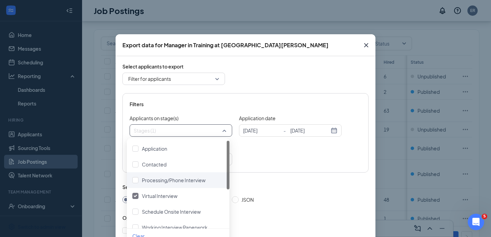
click at [271, 137] on div "Filters Applicants on stage(s) Stages (1) Application date [DATE] - [DATE] [DAT…" at bounding box center [245, 132] width 246 height 79
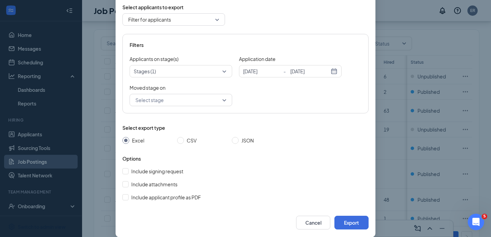
scroll to position [68, 0]
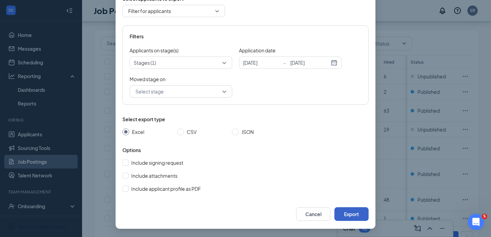
click at [354, 212] on button "Export" at bounding box center [351, 214] width 34 height 14
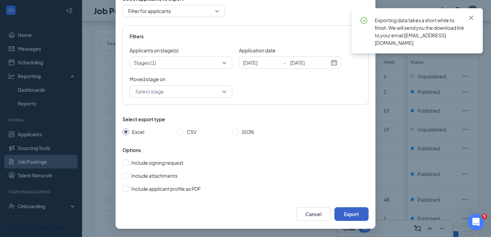
scroll to position [34, 0]
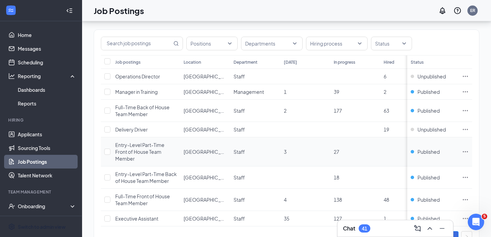
click at [471, 147] on td at bounding box center [466, 151] width 14 height 29
click at [469, 150] on icon "Ellipses" at bounding box center [465, 151] width 7 height 7
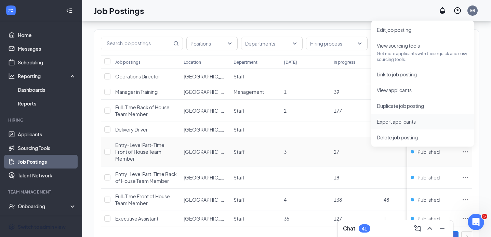
click at [425, 116] on li "Export applicants" at bounding box center [422, 122] width 103 height 16
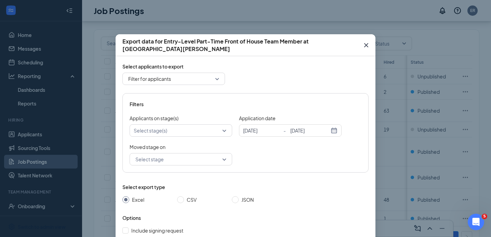
click at [208, 131] on div at bounding box center [177, 130] width 92 height 8
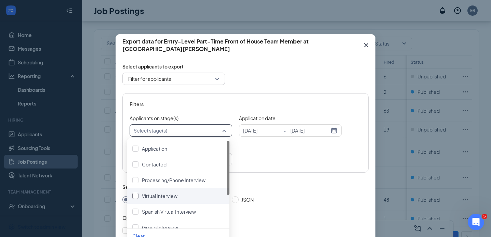
click at [191, 199] on div "Virtual Interview" at bounding box center [178, 196] width 92 height 8
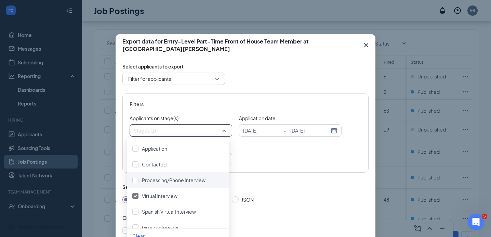
click at [282, 139] on div "Filters Applicants on stage(s) Stages (1) Application date [DATE] - [DATE] [DAT…" at bounding box center [245, 132] width 246 height 79
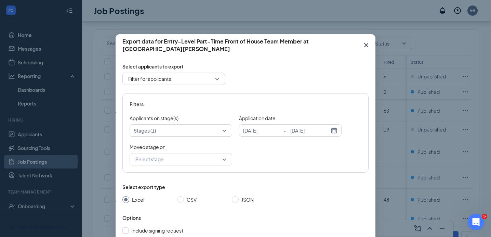
scroll to position [68, 0]
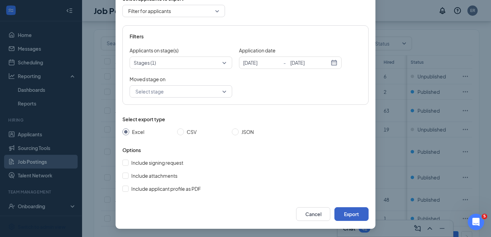
click at [351, 215] on button "Export" at bounding box center [351, 214] width 34 height 14
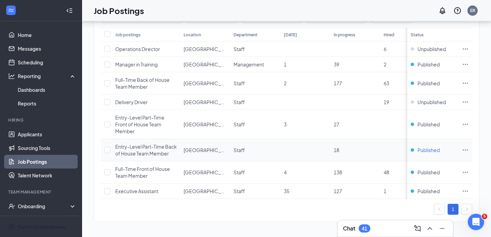
scroll to position [60, 0]
click at [468, 171] on icon "Ellipses" at bounding box center [465, 171] width 5 height 1
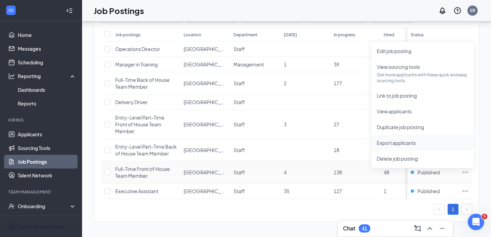
click at [405, 140] on span "Export applicants" at bounding box center [396, 143] width 39 height 6
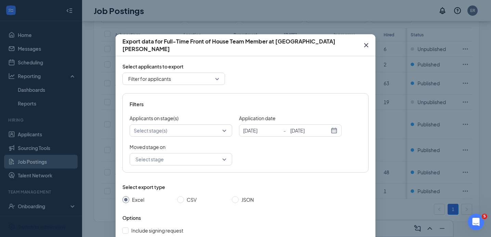
click at [203, 128] on div at bounding box center [177, 130] width 92 height 8
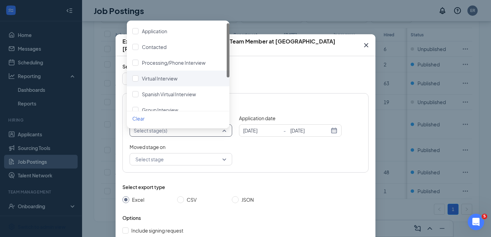
click at [176, 79] on div "Virtual Interview" at bounding box center [178, 78] width 103 height 16
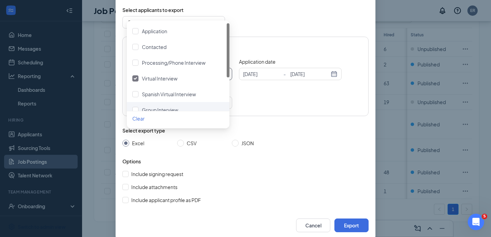
scroll to position [68, 0]
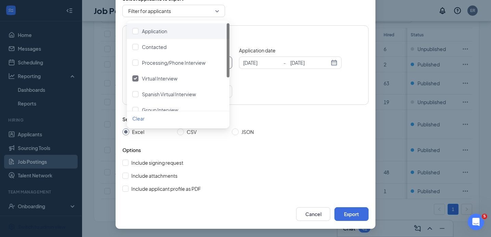
click at [291, 84] on div "Moved stage on Select stage 3943788 4047956 4050097 To Application To Contacted…" at bounding box center [246, 87] width 232 height 22
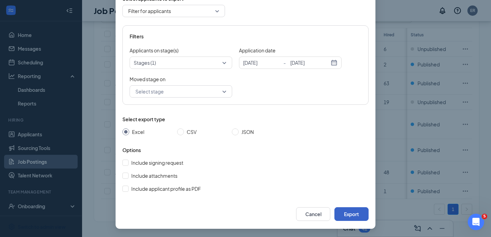
click at [350, 213] on button "Export" at bounding box center [351, 214] width 34 height 14
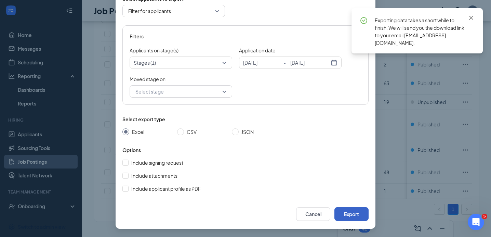
scroll to position [34, 0]
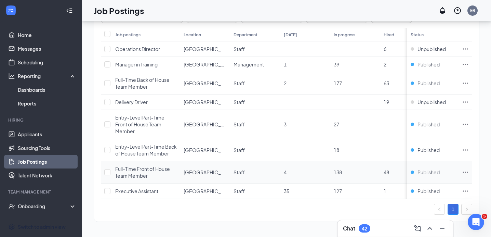
click at [469, 169] on icon "Ellipses" at bounding box center [465, 172] width 7 height 7
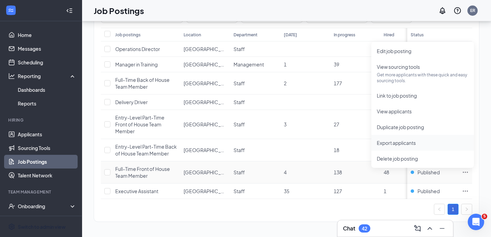
click at [412, 140] on span "Export applicants" at bounding box center [396, 143] width 39 height 6
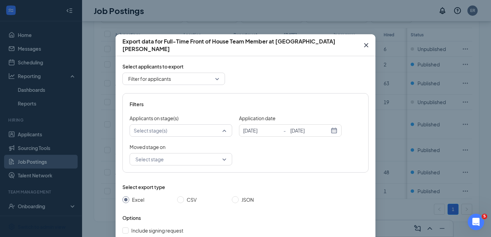
click at [205, 129] on div at bounding box center [177, 130] width 92 height 8
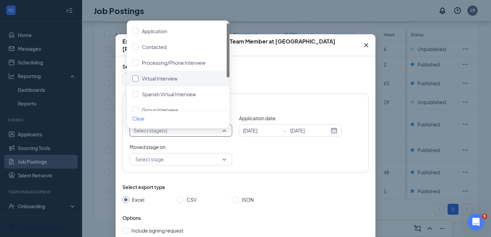
click at [176, 76] on div "Virtual Interview" at bounding box center [160, 79] width 36 height 8
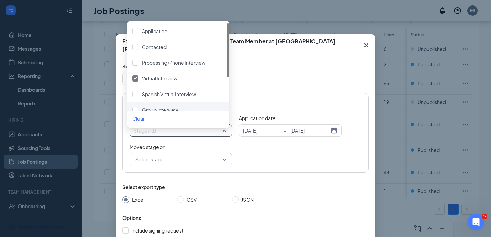
click at [270, 161] on div "Moved stage on Select stage 3943788 4047956 4050097 To Application To Contacted…" at bounding box center [246, 154] width 232 height 22
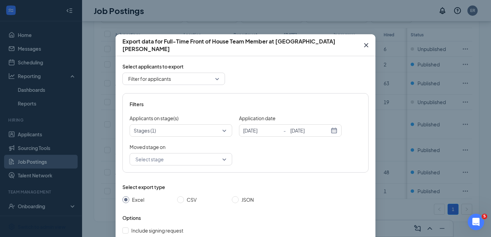
scroll to position [68, 0]
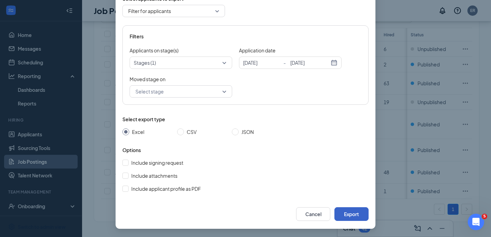
click at [345, 212] on button "Export" at bounding box center [351, 214] width 34 height 14
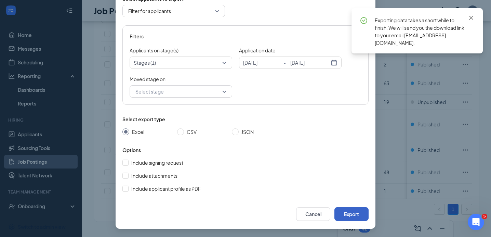
scroll to position [34, 0]
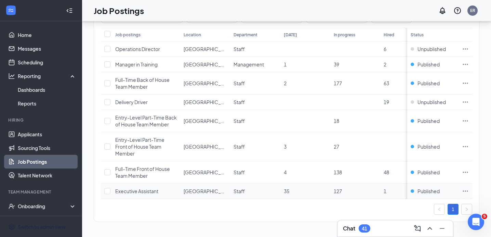
click at [469, 187] on icon "Ellipses" at bounding box center [465, 190] width 7 height 7
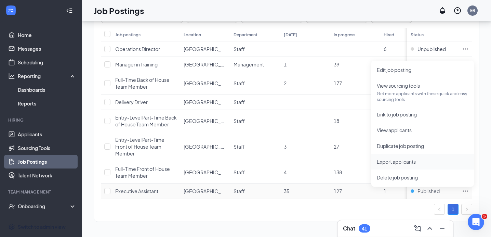
click at [408, 158] on span "Export applicants" at bounding box center [396, 161] width 39 height 6
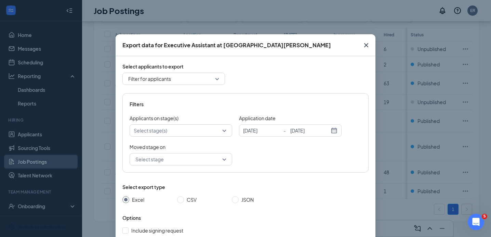
click at [194, 133] on div at bounding box center [177, 130] width 92 height 8
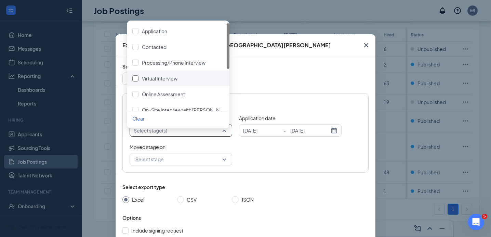
click at [182, 75] on div "Virtual Interview" at bounding box center [178, 79] width 92 height 8
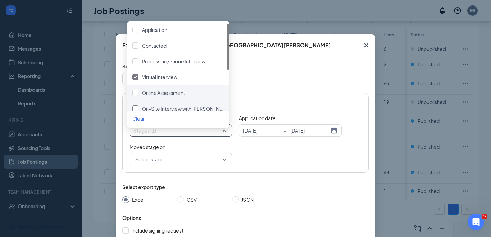
scroll to position [13, 0]
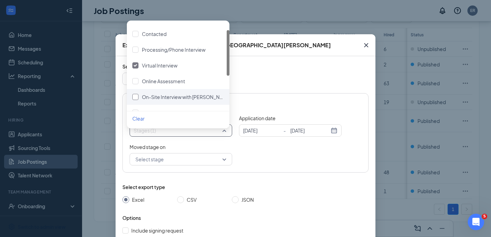
click at [203, 94] on span "On-Site Interview with [PERSON_NAME] and [PERSON_NAME]" at bounding box center [211, 97] width 138 height 6
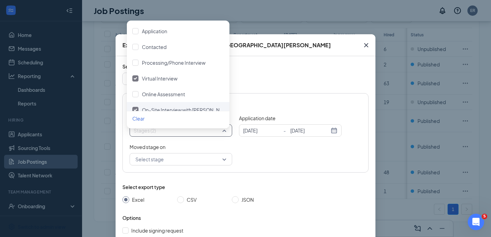
click at [204, 106] on div "On-Site Interview with [PERSON_NAME] and [PERSON_NAME]" at bounding box center [183, 110] width 82 height 8
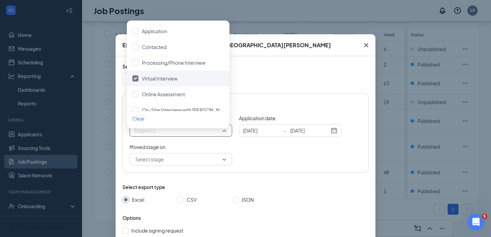
click at [297, 149] on div "Moved stage on Select stage 3943788 4047956 4050097 To Application To Contacted…" at bounding box center [246, 154] width 232 height 22
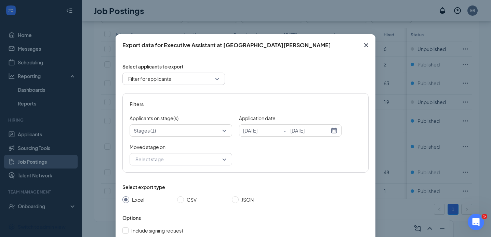
scroll to position [68, 0]
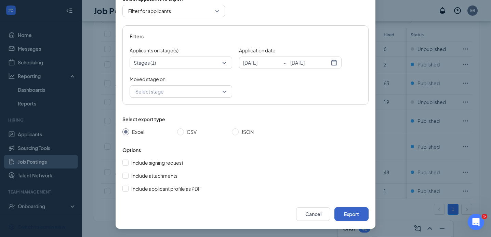
click at [356, 210] on button "Export" at bounding box center [351, 214] width 34 height 14
